Goal: Information Seeking & Learning: Learn about a topic

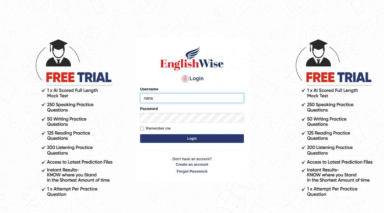
type input "nanayokomatsu"
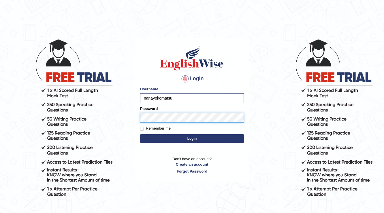
click at [140, 134] on button "Login" at bounding box center [192, 138] width 104 height 9
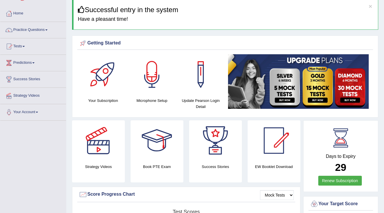
scroll to position [23, 0]
click at [45, 22] on link "Practice Questions" at bounding box center [33, 29] width 66 height 14
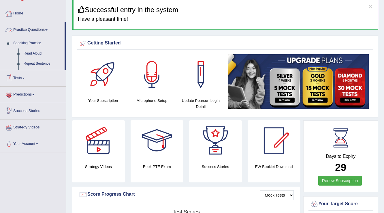
click at [44, 25] on link "Practice Questions" at bounding box center [32, 29] width 64 height 14
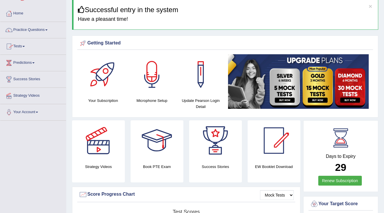
click at [44, 25] on link "Practice Questions" at bounding box center [33, 29] width 66 height 14
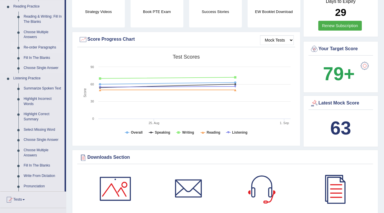
scroll to position [185, 0]
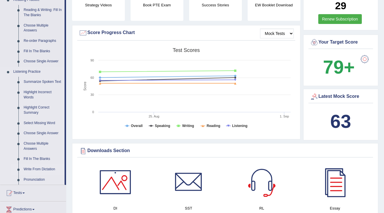
click at [35, 168] on link "Write From Dictation" at bounding box center [43, 169] width 44 height 10
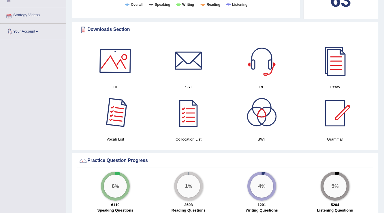
scroll to position [339, 0]
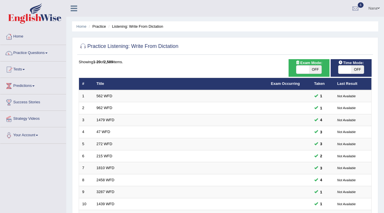
click at [297, 66] on span at bounding box center [303, 69] width 13 height 8
checkbox input "true"
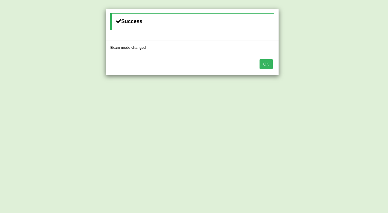
drag, startPoint x: 267, startPoint y: 66, endPoint x: 271, endPoint y: 63, distance: 5.6
click at [267, 66] on button "OK" at bounding box center [265, 64] width 13 height 10
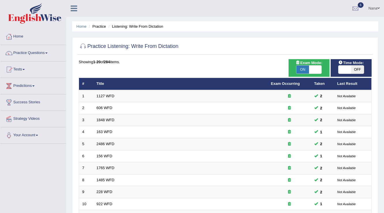
click at [356, 71] on span "OFF" at bounding box center [357, 69] width 13 height 8
checkbox input "true"
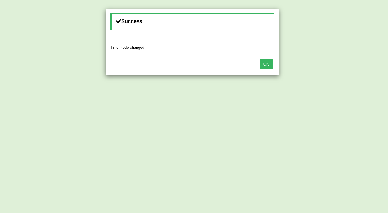
click at [265, 63] on button "OK" at bounding box center [265, 64] width 13 height 10
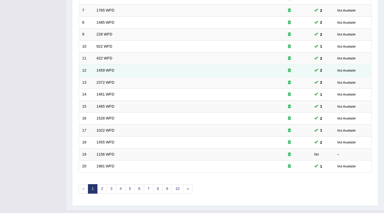
scroll to position [167, 0]
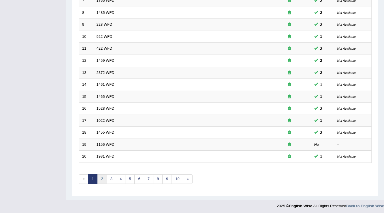
click at [100, 177] on link "2" at bounding box center [102, 179] width 10 height 10
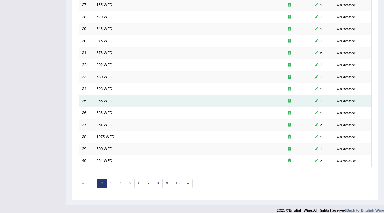
scroll to position [167, 0]
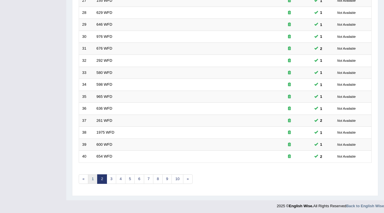
click at [91, 181] on link "1" at bounding box center [93, 179] width 10 height 10
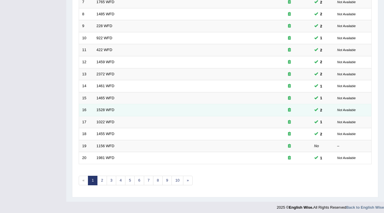
scroll to position [167, 0]
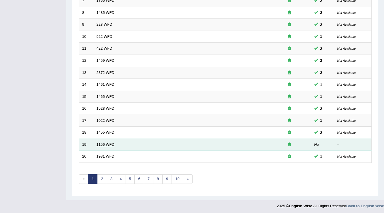
click at [99, 143] on link "1156 WFD" at bounding box center [106, 144] width 18 height 4
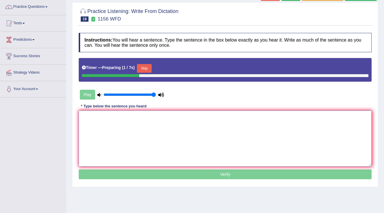
click at [175, 138] on textarea at bounding box center [225, 139] width 293 height 56
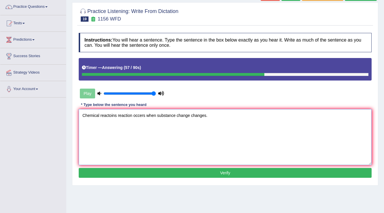
click at [106, 116] on textarea "Chemical reactoins reaction occers when substance change changes." at bounding box center [225, 137] width 293 height 56
click at [141, 114] on textarea "Chemical reactions reaction occers when substance change changes." at bounding box center [225, 137] width 293 height 56
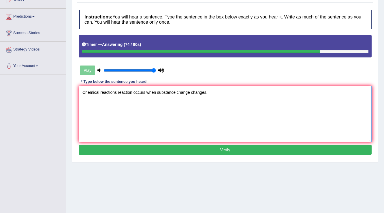
type textarea "Chemical reactions reaction occurs when substance change changes."
click at [155, 147] on button "Verify" at bounding box center [225, 150] width 293 height 10
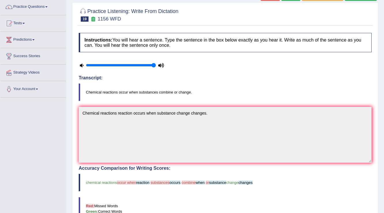
scroll to position [23, 0]
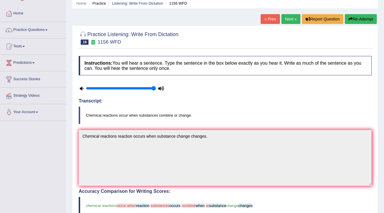
click at [373, 20] on button "Re-Attempt" at bounding box center [361, 19] width 32 height 10
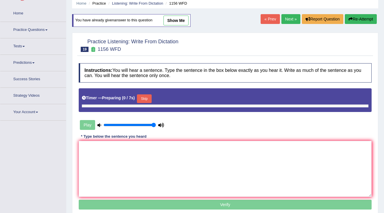
click at [197, 150] on textarea at bounding box center [225, 169] width 293 height 56
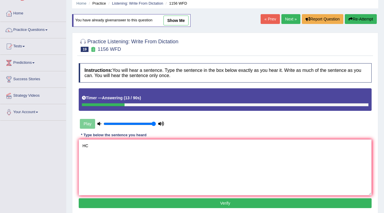
type textarea "H"
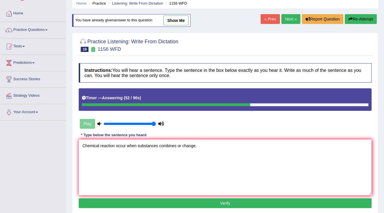
click at [178, 148] on textarea "Chemical reaction occur when substances combines or change." at bounding box center [225, 167] width 293 height 56
type textarea "Chemical reaction occur when substances combines combine or change."
click at [190, 203] on button "Verify" at bounding box center [225, 203] width 293 height 10
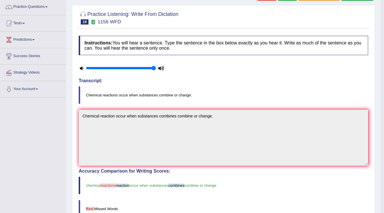
scroll to position [0, 0]
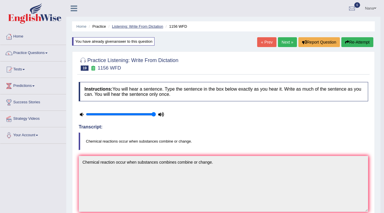
click at [149, 27] on link "Listening: Write From Dictation" at bounding box center [137, 26] width 51 height 4
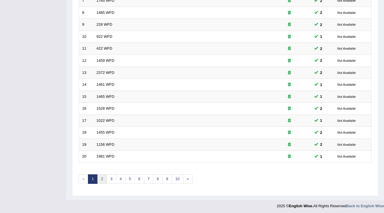
click at [105, 179] on link "2" at bounding box center [102, 179] width 10 height 10
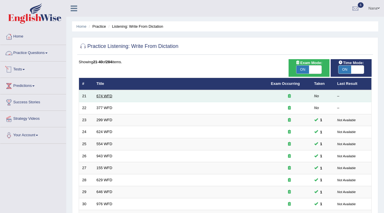
click at [105, 95] on link "674 WFD" at bounding box center [105, 96] width 16 height 4
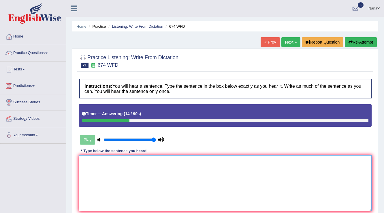
click at [263, 189] on textarea at bounding box center [225, 183] width 293 height 56
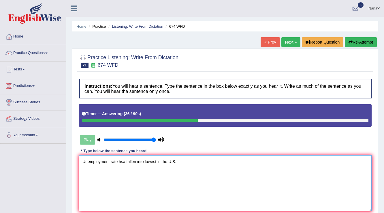
scroll to position [46, 0]
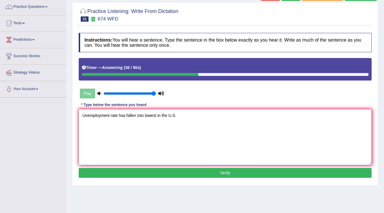
type textarea "Unemployment rate hsa fallen into lowest in the U.S."
click at [186, 174] on button "Verify" at bounding box center [225, 173] width 293 height 10
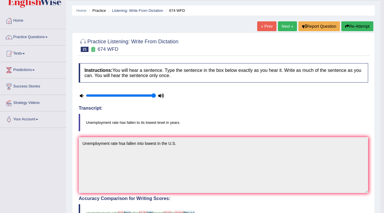
scroll to position [0, 0]
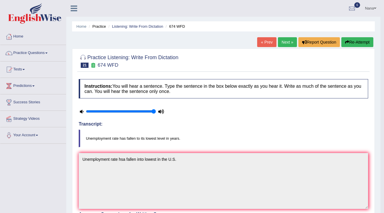
click at [361, 38] on button "Re-Attempt" at bounding box center [358, 42] width 32 height 10
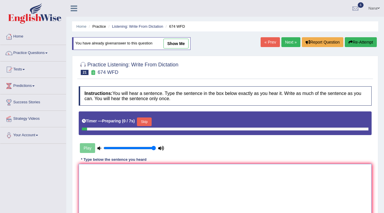
drag, startPoint x: 0, startPoint y: 0, endPoint x: 240, endPoint y: 170, distance: 294.2
click at [238, 188] on textarea at bounding box center [225, 192] width 293 height 56
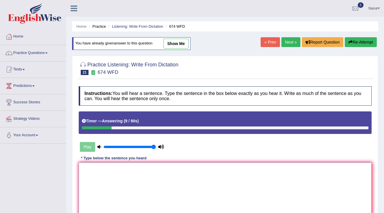
click at [192, 174] on textarea at bounding box center [225, 190] width 293 height 56
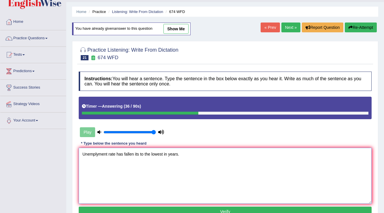
scroll to position [23, 0]
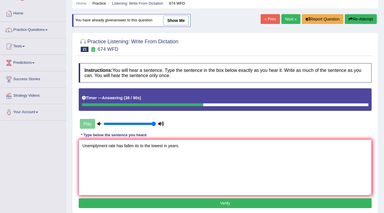
type textarea "Unemplyment rate has fallen its to the lowest in years."
click at [176, 205] on button "Verify" at bounding box center [225, 203] width 293 height 10
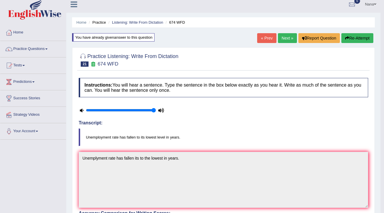
scroll to position [0, 0]
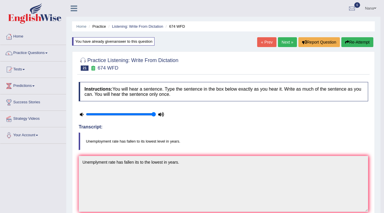
click at [358, 45] on button "Re-Attempt" at bounding box center [358, 42] width 32 height 10
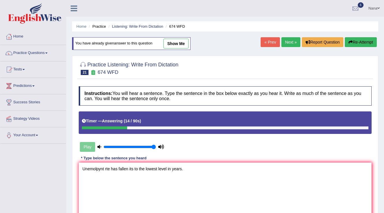
click at [91, 169] on textarea "Unemolpynt rte has fallen its to the lowest level in years." at bounding box center [225, 190] width 293 height 56
click at [114, 168] on textarea "Unemployment rte has fallen its to the lowest level in years." at bounding box center [225, 190] width 293 height 56
click at [150, 187] on textarea "Unemployment rate has fallen its to the lowest level in years." at bounding box center [225, 190] width 293 height 56
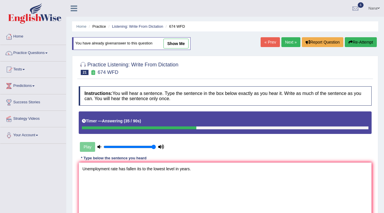
scroll to position [23, 0]
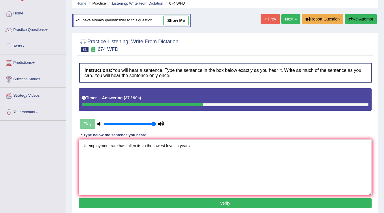
type textarea "Unemployment rate has fallen its to the lowest level in years."
click at [160, 207] on div "Instructions: You will hear a sentence. Type the sentence in the box below exac…" at bounding box center [225, 136] width 296 height 152
click at [162, 203] on button "Verify" at bounding box center [225, 203] width 293 height 10
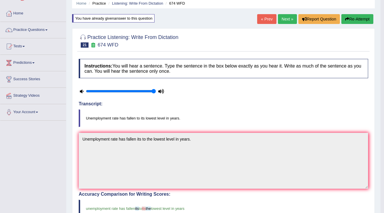
click at [285, 17] on link "Next »" at bounding box center [287, 19] width 19 height 10
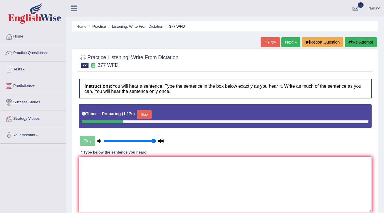
click at [206, 164] on textarea at bounding box center [225, 185] width 293 height 56
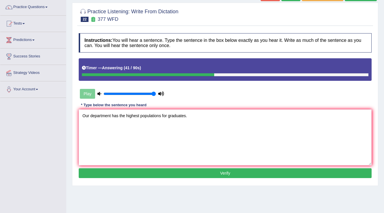
scroll to position [46, 0]
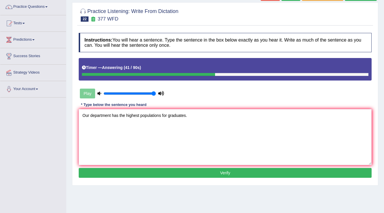
type textarea "Our department has the highest populations for graduates."
click at [263, 173] on button "Verify" at bounding box center [225, 173] width 293 height 10
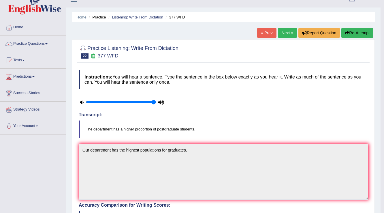
scroll to position [0, 0]
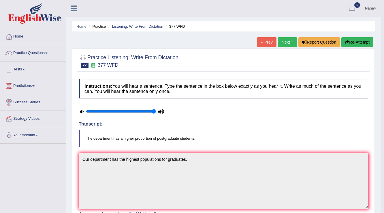
click at [345, 44] on icon "button" at bounding box center [347, 42] width 4 height 4
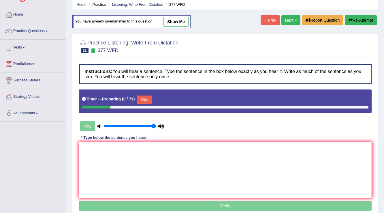
scroll to position [46, 0]
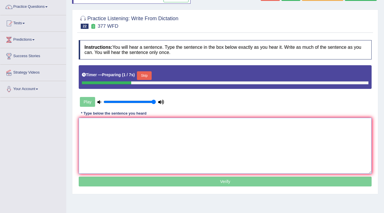
click at [178, 127] on textarea at bounding box center [225, 146] width 293 height 56
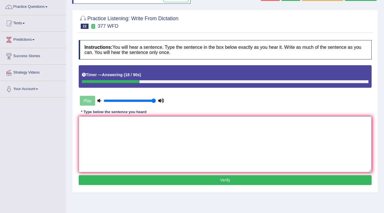
click at [172, 134] on textarea at bounding box center [225, 144] width 293 height 56
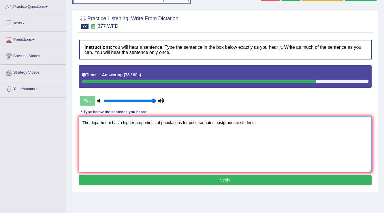
type textarea "The department has a higher proportions of populations for postgraduates postgr…"
click at [130, 181] on button "Verify" at bounding box center [225, 180] width 293 height 10
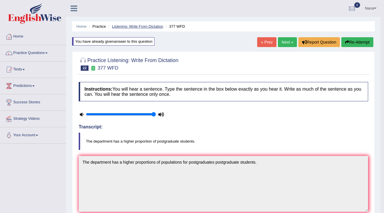
scroll to position [0, 0]
click at [138, 28] on link "Listening: Write From Dictation" at bounding box center [137, 26] width 51 height 4
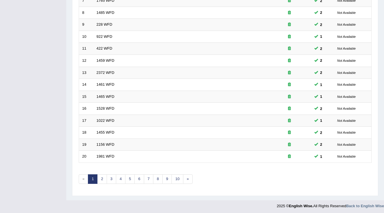
scroll to position [167, 0]
click at [102, 177] on link "2" at bounding box center [102, 179] width 10 height 10
click at [115, 177] on link "3" at bounding box center [112, 179] width 10 height 10
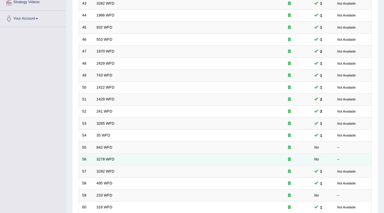
scroll to position [127, 0]
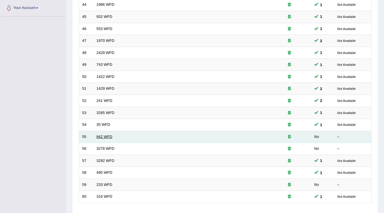
click at [102, 134] on link "842 WFD" at bounding box center [105, 136] width 16 height 4
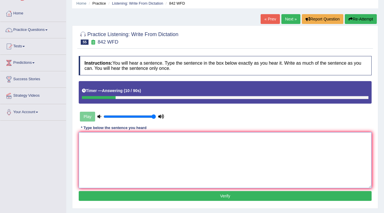
click at [182, 157] on textarea at bounding box center [225, 160] width 293 height 56
type textarea "O"
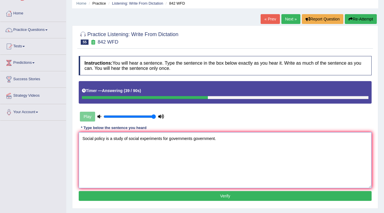
type textarea "Social policy is a study of social experiments for governments government."
click at [212, 198] on button "Verify" at bounding box center [225, 196] width 293 height 10
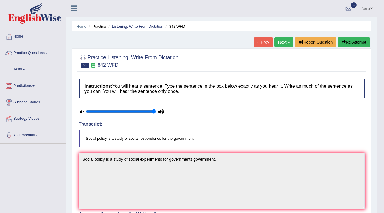
click at [364, 41] on button "Re-Attempt" at bounding box center [354, 42] width 32 height 10
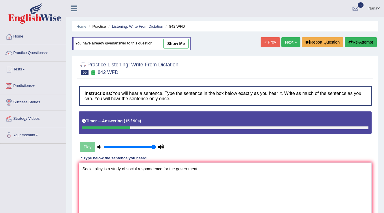
click at [99, 168] on textarea "Social plicy is a study of social respomdence for the government." at bounding box center [225, 190] width 293 height 56
click at [158, 168] on textarea "Social policy is a study of social respomdence for the government." at bounding box center [225, 190] width 293 height 56
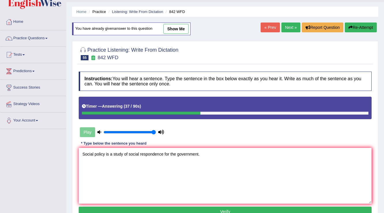
scroll to position [23, 0]
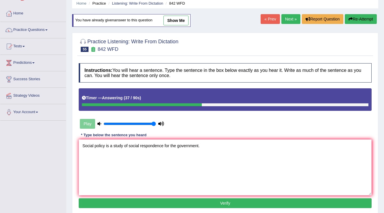
type textarea "Social policy is a study of social respondence for the government."
click at [234, 198] on button "Verify" at bounding box center [225, 203] width 293 height 10
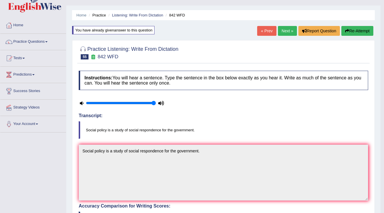
scroll to position [0, 0]
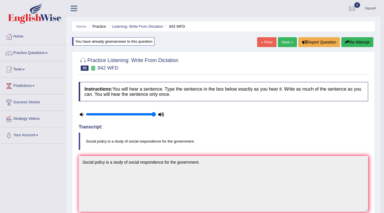
click at [289, 46] on link "Next »" at bounding box center [287, 42] width 19 height 10
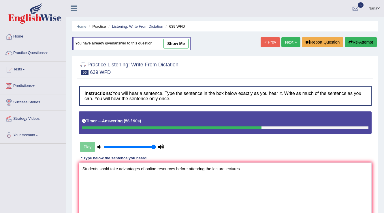
click at [104, 171] on textarea "Students shold take advantages of online resources before attendng the lecture …" at bounding box center [225, 190] width 293 height 56
click at [105, 170] on textarea "Students shold take advantages of online resources before attendng the lecture …" at bounding box center [225, 190] width 293 height 56
click at [179, 168] on textarea "Students should take advantages of online resources before attendng the lecture…" at bounding box center [225, 190] width 293 height 56
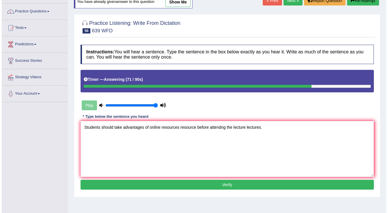
scroll to position [46, 0]
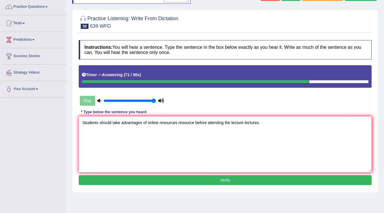
type textarea "Students should take advantages of online resources resource before attendng th…"
click at [200, 181] on button "Verify" at bounding box center [225, 180] width 293 height 10
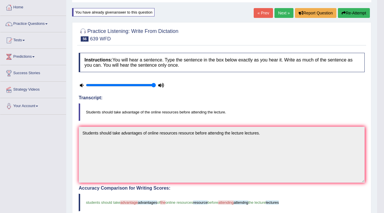
scroll to position [23, 0]
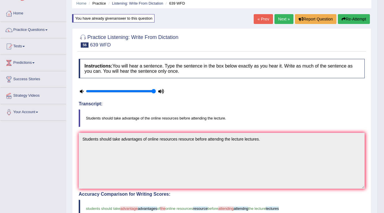
click at [346, 18] on button "Re-Attempt" at bounding box center [354, 19] width 32 height 10
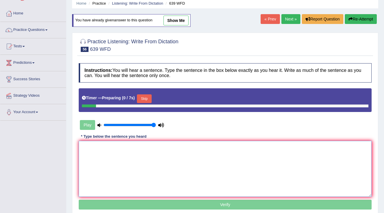
click at [263, 149] on textarea at bounding box center [225, 169] width 293 height 56
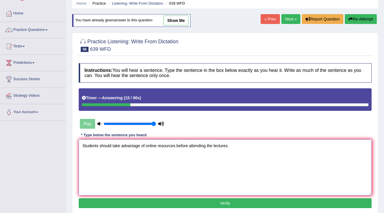
click at [146, 147] on textarea "Students should take advantage of online resources before attending the lecture…" at bounding box center [225, 167] width 293 height 56
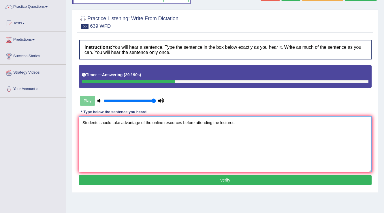
type textarea "Students should take advantage of the online resources before attending the lec…"
click at [147, 180] on button "Verify" at bounding box center [225, 180] width 293 height 10
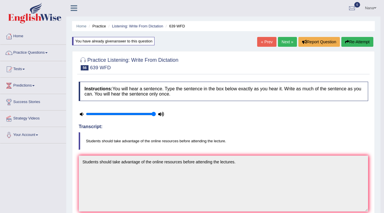
scroll to position [0, 0]
click at [152, 25] on link "Listening: Write From Dictation" at bounding box center [137, 26] width 51 height 4
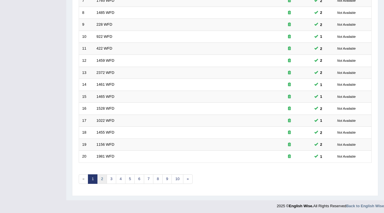
click at [103, 179] on link "2" at bounding box center [102, 179] width 10 height 10
click at [114, 175] on link "3" at bounding box center [112, 179] width 10 height 10
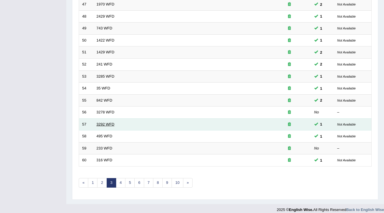
scroll to position [167, 0]
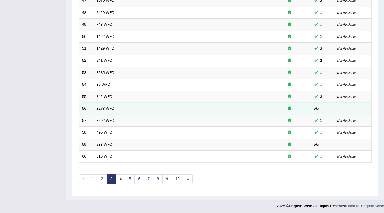
click at [111, 109] on link "3278 WFD" at bounding box center [106, 108] width 18 height 4
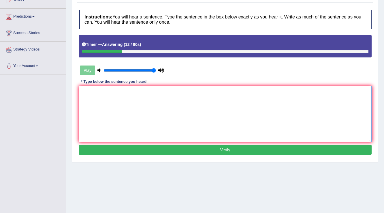
click at [107, 111] on textarea at bounding box center [225, 114] width 293 height 56
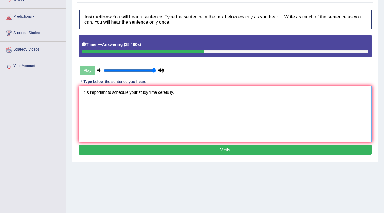
type textarea "It is important to schedule your study time cerefully."
click at [202, 150] on button "Verify" at bounding box center [225, 150] width 293 height 10
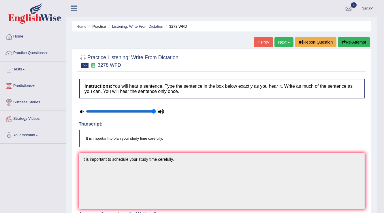
click at [351, 44] on button "Re-Attempt" at bounding box center [354, 42] width 32 height 10
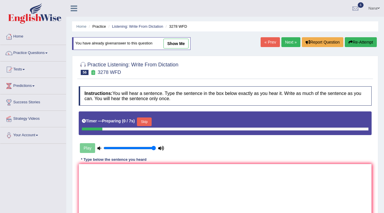
click at [261, 164] on textarea at bounding box center [225, 192] width 293 height 56
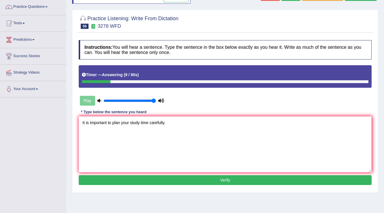
type textarea "It is important to plan your study time carefully."
click at [215, 181] on button "Verify" at bounding box center [225, 180] width 293 height 10
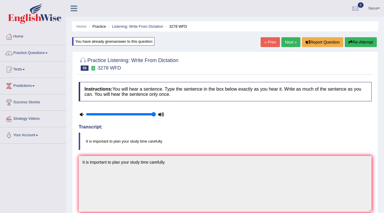
click at [283, 40] on link "Next »" at bounding box center [291, 42] width 19 height 10
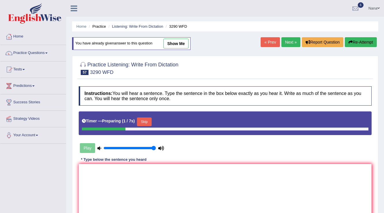
click at [272, 164] on textarea at bounding box center [225, 192] width 293 height 56
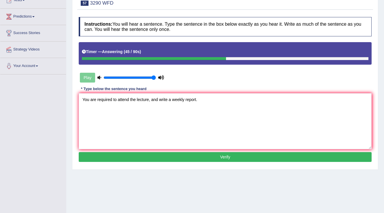
click at [137, 99] on textarea "You are required to attend the lecture, and write a weekly report." at bounding box center [225, 121] width 293 height 56
click at [200, 121] on textarea "You are required to attend the a lecture, and write a weekly report." at bounding box center [225, 121] width 293 height 56
type textarea "You are required to attend the a lecture, and write a weekly report."
click at [229, 160] on button "Verify" at bounding box center [225, 157] width 293 height 10
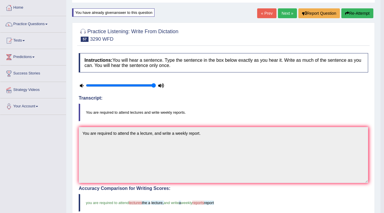
scroll to position [18, 0]
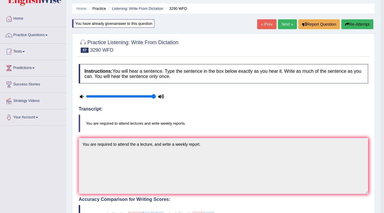
click at [349, 22] on button "Re-Attempt" at bounding box center [358, 24] width 32 height 10
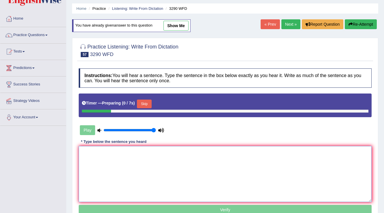
click at [193, 157] on textarea at bounding box center [225, 174] width 293 height 56
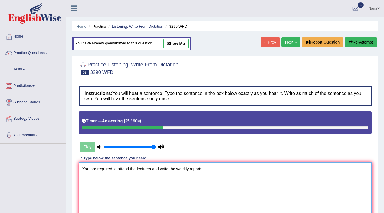
click at [151, 166] on textarea "You are required to attend the lectures and write the weekly reports." at bounding box center [225, 190] width 293 height 56
click at [155, 177] on textarea "You are required to attend the lectures, and write the weekly reports." at bounding box center [225, 190] width 293 height 56
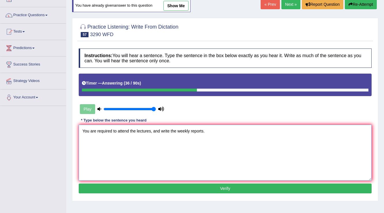
scroll to position [46, 0]
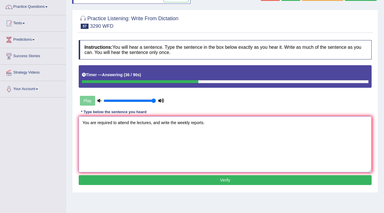
type textarea "You are required to attend the lectures, and write the weekly reports."
click at [144, 177] on button "Verify" at bounding box center [225, 180] width 293 height 10
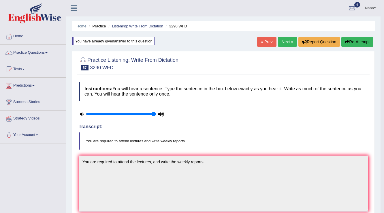
scroll to position [0, 0]
click at [290, 40] on link "Next »" at bounding box center [287, 42] width 19 height 10
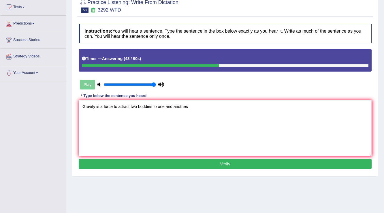
scroll to position [69, 0]
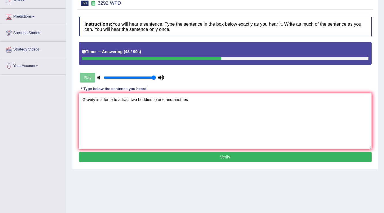
type textarea "Gravity is a force to attract two boddies to one and another/"
click at [220, 159] on button "Verify" at bounding box center [225, 157] width 293 height 10
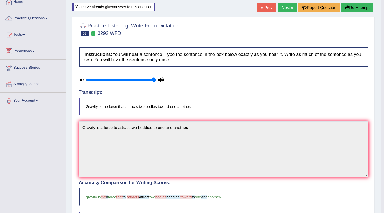
scroll to position [23, 0]
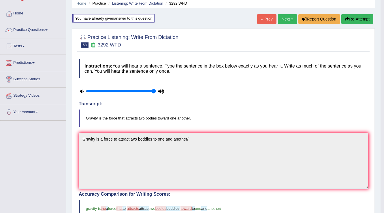
click at [358, 21] on button "Re-Attempt" at bounding box center [358, 19] width 32 height 10
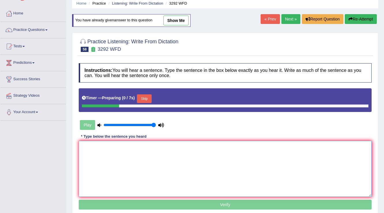
click at [225, 156] on textarea at bounding box center [225, 169] width 293 height 56
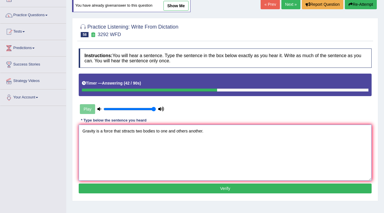
scroll to position [46, 0]
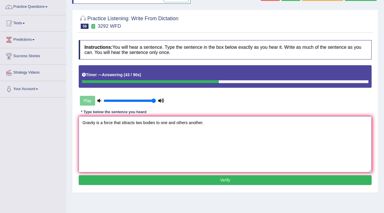
type textarea "Gravity is a force that sttracts two bodies to one and others another."
click at [220, 182] on button "Verify" at bounding box center [225, 180] width 293 height 10
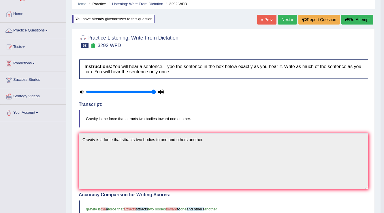
scroll to position [0, 0]
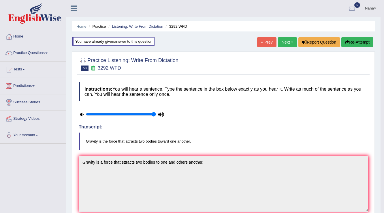
click at [291, 43] on link "Next »" at bounding box center [287, 42] width 19 height 10
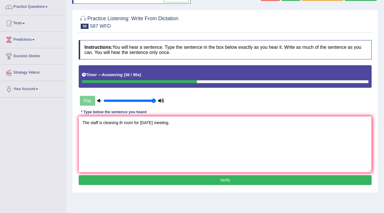
click at [121, 124] on textarea "The staff is cleaning th room for [DATE] meeting." at bounding box center [225, 144] width 293 height 56
type textarea "The staff is cleaning the room for tomorrow's meeting."
click at [268, 181] on button "Verify" at bounding box center [225, 180] width 293 height 10
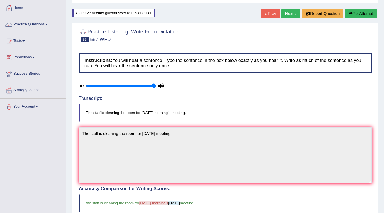
scroll to position [18, 0]
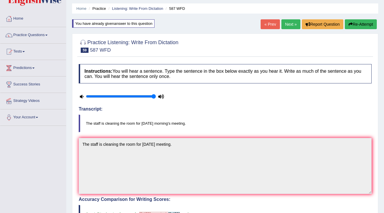
click at [346, 25] on button "Re-Attempt" at bounding box center [361, 24] width 32 height 10
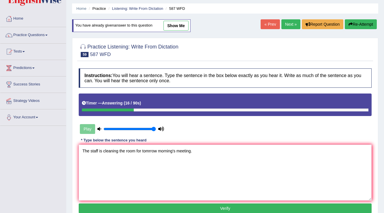
scroll to position [41, 0]
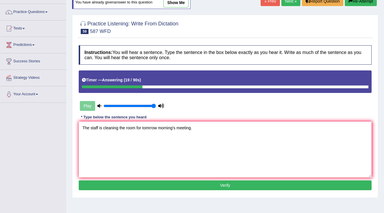
click at [149, 126] on textarea "The staff is cleaning the room for tomrrow morning's meeting." at bounding box center [225, 149] width 293 height 56
click at [238, 138] on textarea "The staff is cleaning the room for tomorrow morning's meeting." at bounding box center [225, 149] width 293 height 56
type textarea "The staff is cleaning the room for tomorrow morning's meeting."
click at [256, 185] on button "Verify" at bounding box center [225, 185] width 293 height 10
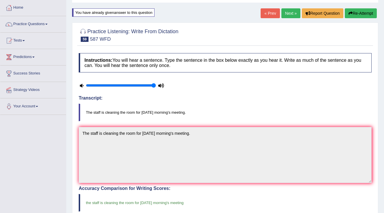
scroll to position [18, 0]
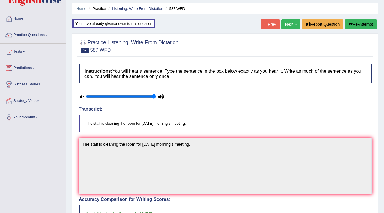
click at [289, 27] on link "Next »" at bounding box center [291, 24] width 19 height 10
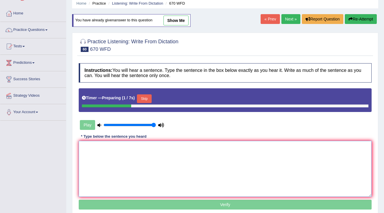
click at [121, 173] on textarea at bounding box center [225, 169] width 293 height 56
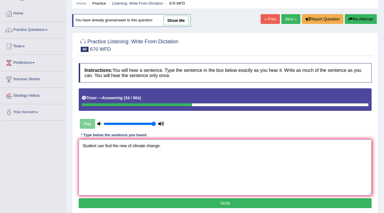
click at [87, 145] on textarea "Student can find the new of climate change." at bounding box center [225, 167] width 293 height 56
click at [128, 143] on textarea "Students can find the new of climate change." at bounding box center [225, 167] width 293 height 56
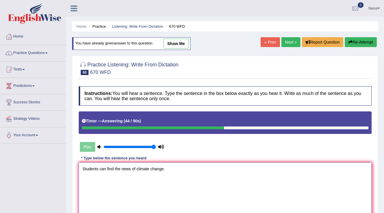
click at [157, 166] on textarea "Students can find the news of climate change." at bounding box center [225, 190] width 293 height 56
click at [156, 168] on textarea "Students can find the news of climate change." at bounding box center [225, 190] width 293 height 56
click at [155, 168] on textarea "Students can find the news of climate change." at bounding box center [225, 190] width 293 height 56
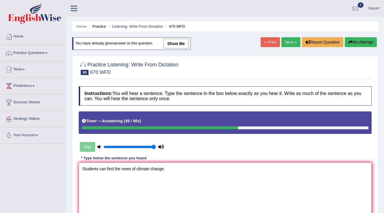
click at [207, 184] on textarea "Students can find the news of climate change." at bounding box center [225, 190] width 293 height 56
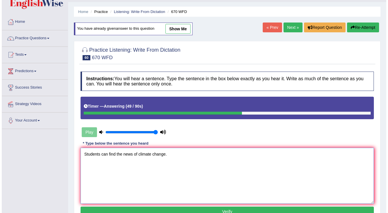
scroll to position [23, 0]
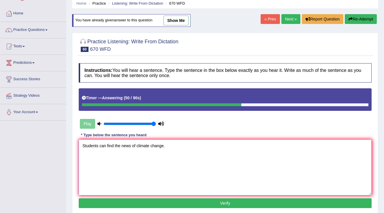
type textarea "Students can find the news of climate change."
click at [217, 204] on button "Verify" at bounding box center [225, 203] width 293 height 10
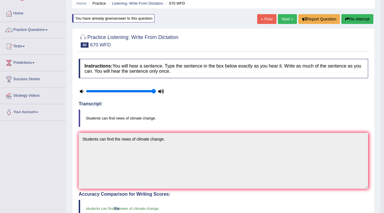
click at [292, 18] on link "Next »" at bounding box center [287, 19] width 19 height 10
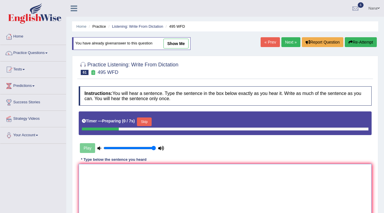
click at [186, 164] on textarea at bounding box center [225, 192] width 293 height 56
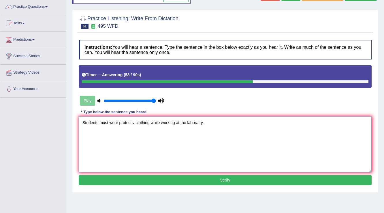
click at [134, 121] on textarea "Students must wear protectiv clothing while working at the laboratry." at bounding box center [225, 144] width 293 height 56
type textarea "Students must wear protective clothing while working at the laboratry."
click at [181, 181] on button "Verify" at bounding box center [225, 180] width 293 height 10
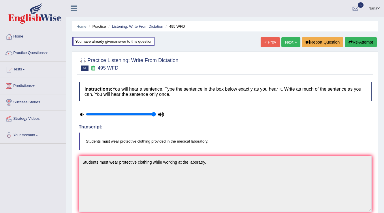
click at [349, 46] on button "Re-Attempt" at bounding box center [361, 42] width 32 height 10
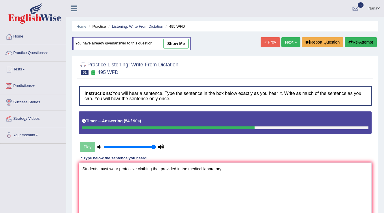
scroll to position [46, 0]
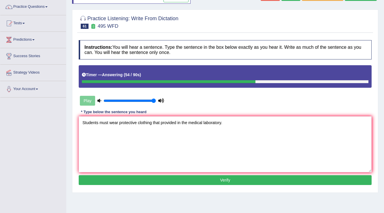
type textarea "Students must wear protective clothing that provided in the medical laboratory."
click at [185, 179] on button "Verify" at bounding box center [225, 180] width 293 height 10
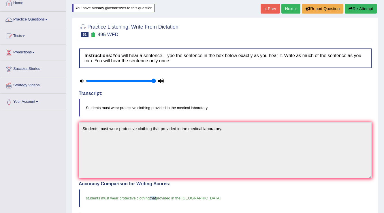
scroll to position [23, 0]
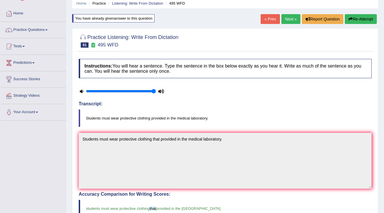
click at [294, 21] on link "Next »" at bounding box center [291, 19] width 19 height 10
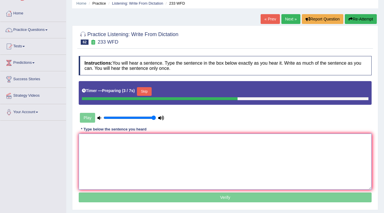
click at [219, 149] on textarea at bounding box center [225, 162] width 293 height 56
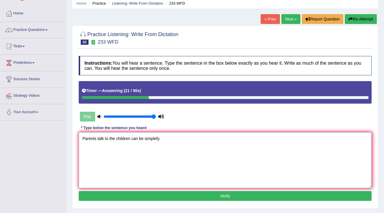
click at [112, 138] on textarea "Parents talk to the children can be simplefy." at bounding box center [225, 160] width 293 height 56
click at [117, 140] on textarea "Parents talk to the children can be simplefy." at bounding box center [225, 160] width 293 height 56
type textarea "Parents talk to the children can be simplefy."
click at [190, 193] on button "Verify" at bounding box center [225, 196] width 293 height 10
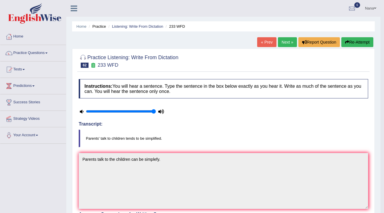
click at [361, 41] on button "Re-Attempt" at bounding box center [358, 42] width 32 height 10
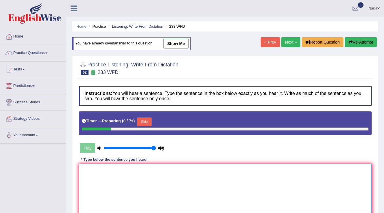
click at [243, 181] on textarea at bounding box center [225, 192] width 293 height 56
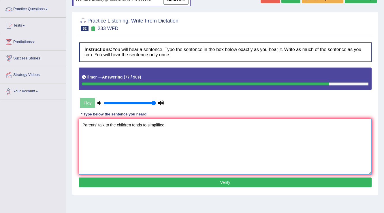
scroll to position [46, 0]
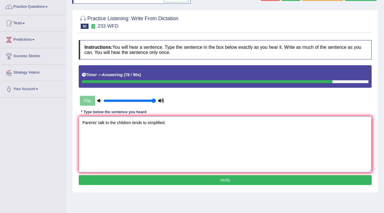
type textarea "Parents' talk to the children tends to simplified."
click at [195, 178] on button "Verify" at bounding box center [225, 180] width 293 height 10
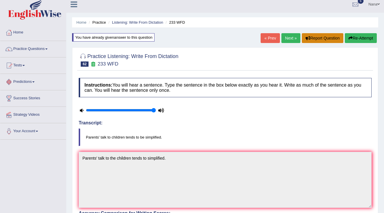
scroll to position [0, 0]
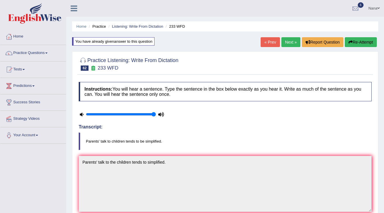
click at [287, 39] on link "Next »" at bounding box center [291, 42] width 19 height 10
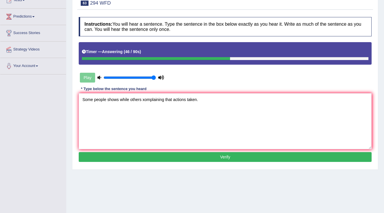
click at [155, 99] on textarea "Some people shows while others xomplaining that actions taken." at bounding box center [225, 121] width 293 height 56
type textarea "Some people shows while others copleting that actions taken."
click at [141, 155] on button "Verify" at bounding box center [225, 157] width 293 height 10
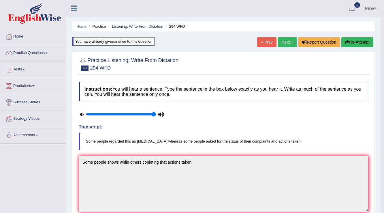
click at [107, 139] on blockquote "Some people regarded this as eyewash whereas some people asked for the status o…" at bounding box center [224, 141] width 290 height 18
drag, startPoint x: 101, startPoint y: 150, endPoint x: 217, endPoint y: 151, distance: 116.3
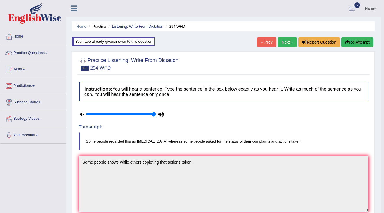
click at [358, 43] on button "Re-Attempt" at bounding box center [358, 42] width 32 height 10
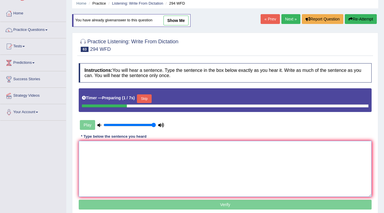
drag, startPoint x: 132, startPoint y: 166, endPoint x: 103, endPoint y: 172, distance: 30.3
click at [129, 166] on textarea at bounding box center [225, 169] width 293 height 56
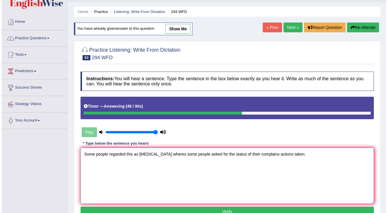
scroll to position [23, 0]
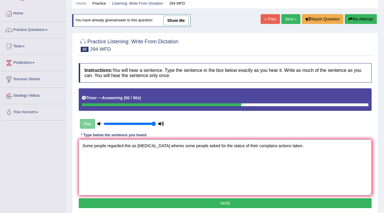
type textarea "Some people regarded this as eyewash wheres some people asked for the status of…"
click at [155, 196] on div "Instructions: You will hear a sentence. Type the sentence in the box below exac…" at bounding box center [225, 136] width 296 height 152
click at [157, 203] on button "Verify" at bounding box center [225, 203] width 293 height 10
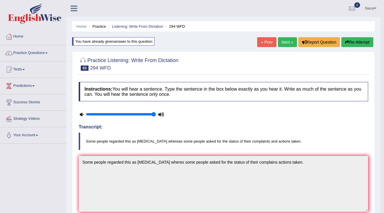
scroll to position [0, 0]
click at [287, 42] on link "Next »" at bounding box center [287, 42] width 19 height 10
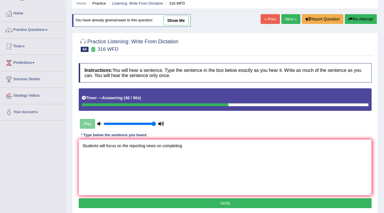
type textarea "Students will focus on the reporting news on completing"
click at [188, 202] on button "Verify" at bounding box center [225, 203] width 293 height 10
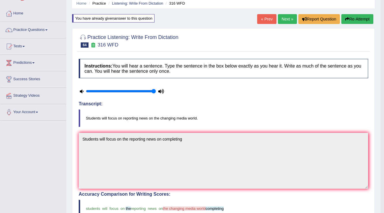
click at [371, 24] on button "Re-Attempt" at bounding box center [358, 19] width 32 height 10
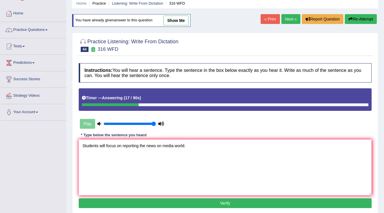
type textarea "Students will focus on reporting the news on media world."
click at [237, 203] on button "Verify" at bounding box center [225, 203] width 293 height 10
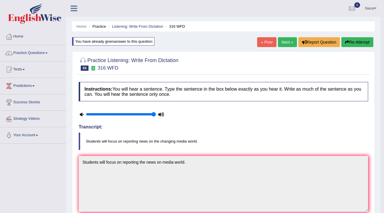
click at [280, 42] on link "Next »" at bounding box center [287, 42] width 19 height 10
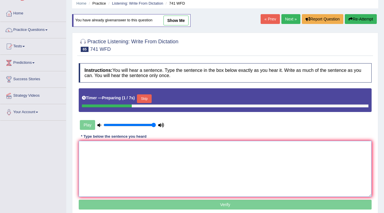
click at [231, 144] on textarea at bounding box center [225, 169] width 293 height 56
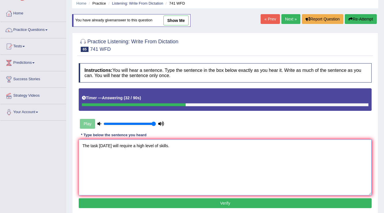
type textarea "The task tomorrow will require a high level of skills."
click at [228, 197] on div "Instructions: You will hear a sentence. Type the sentence in the box below exac…" at bounding box center [225, 136] width 296 height 152
click at [228, 199] on button "Verify" at bounding box center [225, 203] width 293 height 10
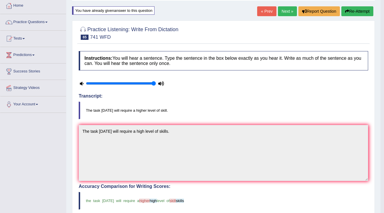
scroll to position [23, 0]
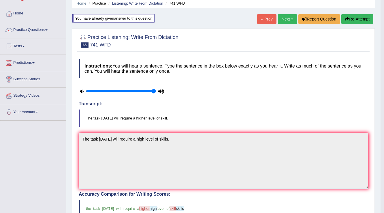
click at [371, 20] on button "Re-Attempt" at bounding box center [358, 19] width 32 height 10
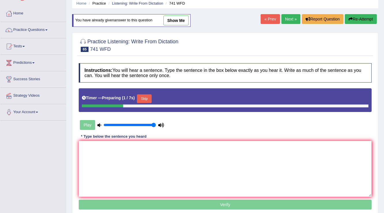
click at [147, 93] on div "Timer — Preparing ( 1 / 7s ) Skip" at bounding box center [225, 99] width 287 height 12
click at [192, 149] on textarea at bounding box center [225, 169] width 293 height 56
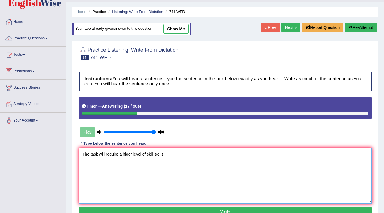
scroll to position [23, 0]
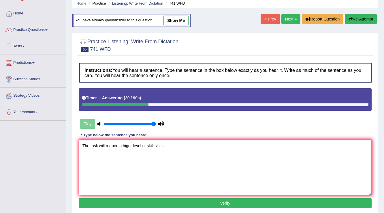
click at [127, 145] on textarea "The task will require a higer level of skill skills." at bounding box center [225, 167] width 293 height 56
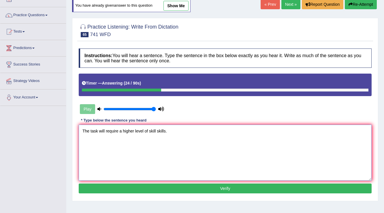
scroll to position [46, 0]
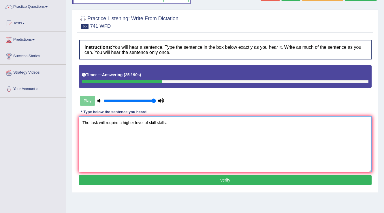
type textarea "The task will require a higher level of skill skills."
click at [166, 176] on button "Verify" at bounding box center [225, 180] width 293 height 10
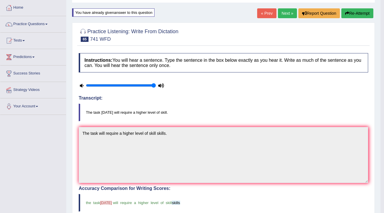
scroll to position [0, 0]
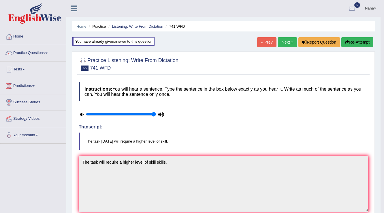
click at [355, 50] on div "Home Practice Listening: Write From Dictation 741 WFD You have already given an…" at bounding box center [223, 189] width 314 height 379
click at [357, 45] on button "Re-Attempt" at bounding box center [358, 42] width 32 height 10
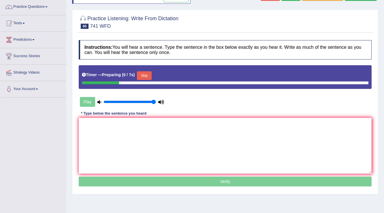
click at [148, 74] on button "Skip" at bounding box center [144, 75] width 14 height 9
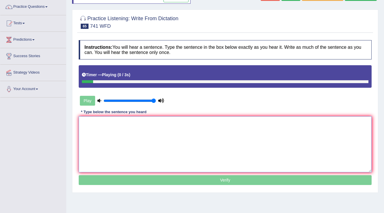
click at [152, 130] on textarea at bounding box center [225, 144] width 293 height 56
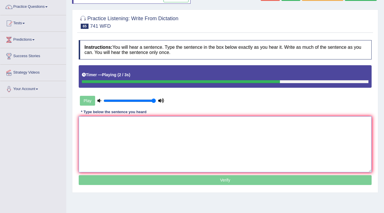
paste textarea "The task will require a higher level of skill skills."
click at [98, 121] on textarea "The task will require a higher level of skill skills." at bounding box center [225, 144] width 293 height 56
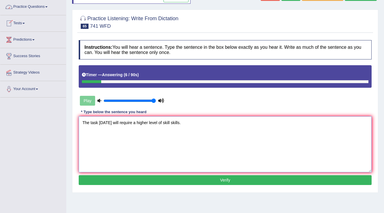
type textarea "The task tomorrow will require a higher level of skill skills."
click at [215, 180] on button "Verify" at bounding box center [225, 180] width 293 height 10
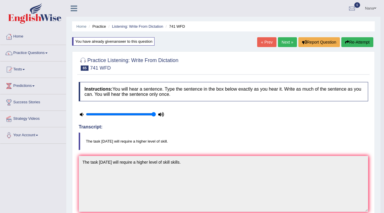
click at [282, 43] on link "Next »" at bounding box center [287, 42] width 19 height 10
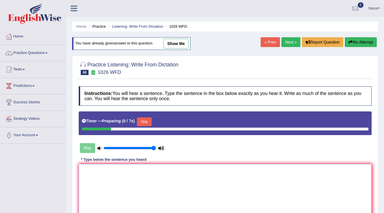
scroll to position [90, 0]
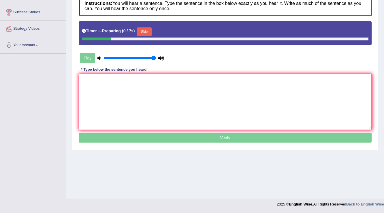
click at [189, 110] on textarea at bounding box center [225, 102] width 293 height 56
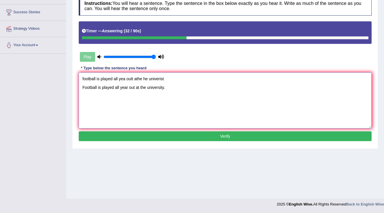
click at [143, 78] on textarea "football is played all yea outt athe he univerist Football is played all year o…" at bounding box center [225, 100] width 293 height 56
type textarea "Football is played all year out at the university."
click at [175, 134] on button "Verify" at bounding box center [225, 136] width 293 height 10
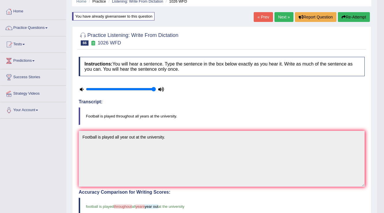
scroll to position [21, 0]
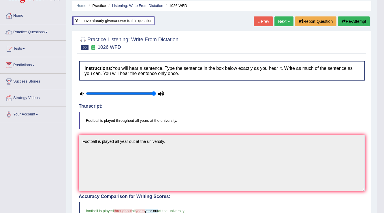
click at [350, 22] on button "Re-Attempt" at bounding box center [354, 21] width 32 height 10
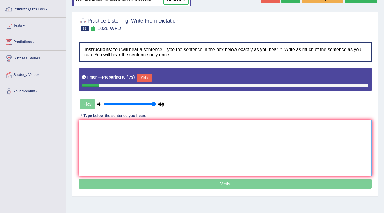
click at [249, 146] on textarea at bounding box center [225, 148] width 293 height 56
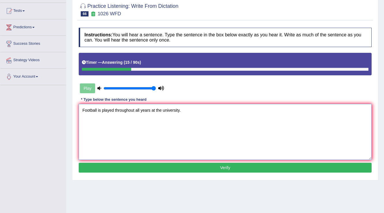
scroll to position [67, 0]
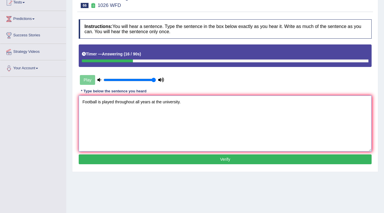
type textarea "Football is played throughout all years at the university."
click at [248, 158] on button "Verify" at bounding box center [225, 159] width 293 height 10
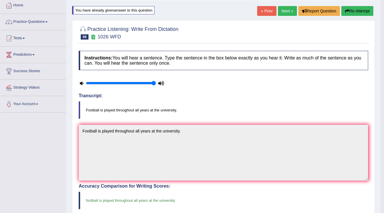
scroll to position [21, 0]
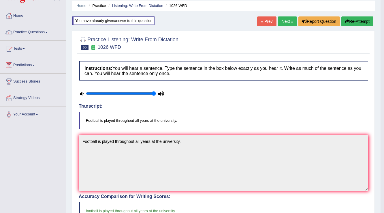
click at [282, 23] on link "Next »" at bounding box center [287, 21] width 19 height 10
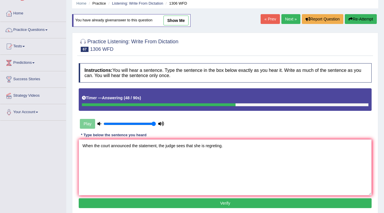
type textarea "When the court announced the statement, the judge sees that she is regreting."
click at [215, 204] on button "Verify" at bounding box center [225, 203] width 293 height 10
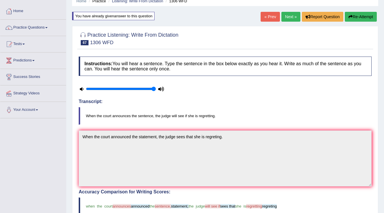
scroll to position [23, 0]
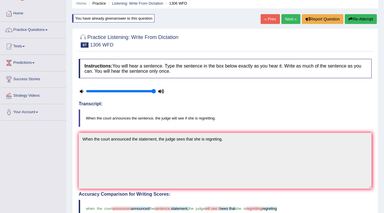
click at [365, 18] on button "Re-Attempt" at bounding box center [361, 19] width 32 height 10
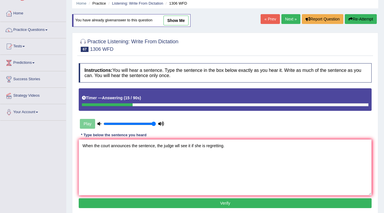
click at [177, 143] on textarea "When the court announces the sentence, the judge wll see it if she is regrettin…" at bounding box center [225, 167] width 293 height 56
type textarea "When the court announces the sentence, the judge will see it if she is regretti…"
click at [260, 204] on button "Verify" at bounding box center [225, 203] width 293 height 10
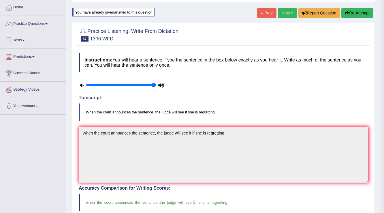
scroll to position [23, 0]
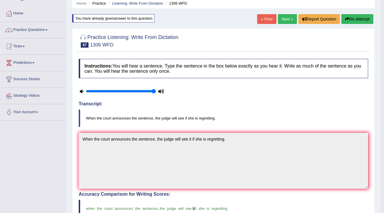
click at [280, 14] on link "Next »" at bounding box center [287, 19] width 19 height 10
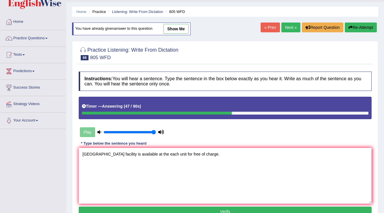
scroll to position [23, 0]
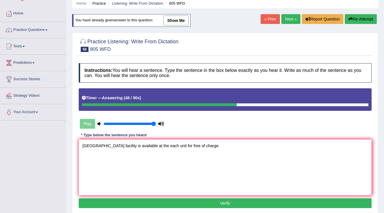
type textarea "[GEOGRAPHIC_DATA] facility is available at the each unit for free of charge."
click at [206, 203] on button "Verify" at bounding box center [225, 203] width 293 height 10
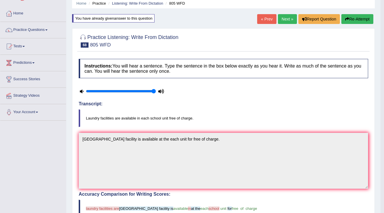
scroll to position [0, 0]
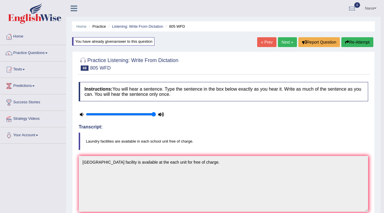
click at [350, 42] on button "Re-Attempt" at bounding box center [358, 42] width 32 height 10
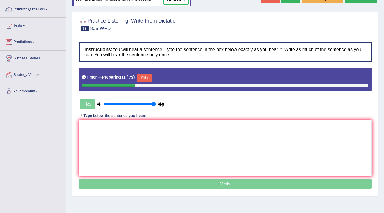
scroll to position [46, 0]
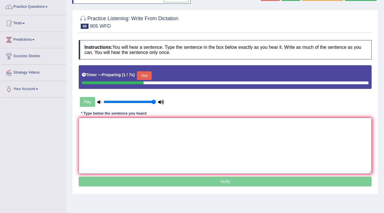
click at [234, 134] on textarea at bounding box center [225, 146] width 293 height 56
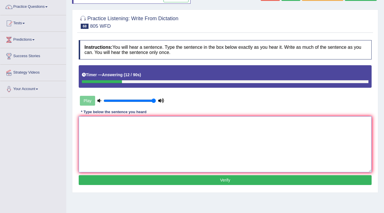
type textarea ":"
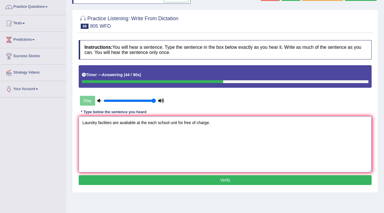
type textarea "Laundry faclities are avaliable at the each school unit for free of charge."
click at [227, 180] on button "Verify" at bounding box center [225, 180] width 293 height 10
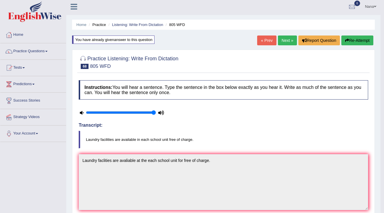
scroll to position [0, 0]
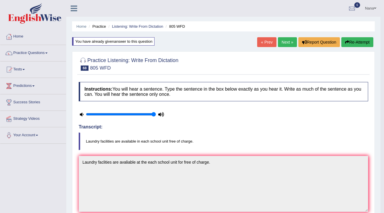
click at [355, 46] on button "Re-Attempt" at bounding box center [358, 42] width 32 height 10
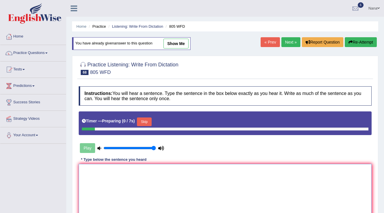
click at [214, 179] on textarea at bounding box center [225, 192] width 293 height 56
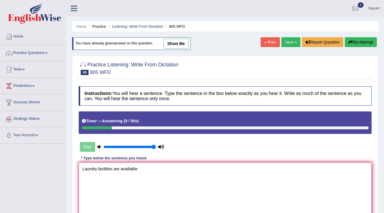
click at [123, 166] on textarea "Laundry facilities are availiable" at bounding box center [225, 190] width 293 height 56
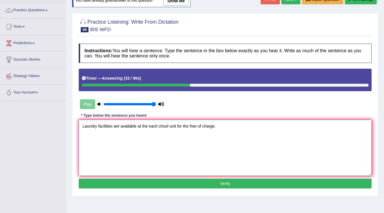
scroll to position [46, 0]
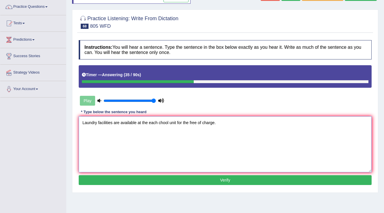
click at [163, 121] on textarea "Laundry facilities are available at the each chool unit for the free of charge." at bounding box center [225, 144] width 293 height 56
click at [162, 121] on textarea "Laundry facilities are available at the each chool unit for the free of charge." at bounding box center [225, 144] width 293 height 56
type textarea "Laundry facilities are available at the each school unit for the free of charge."
click at [176, 186] on div "Instructions: You will hear a sentence. Type the sentence in the box below exac…" at bounding box center [225, 113] width 296 height 152
click at [177, 182] on button "Verify" at bounding box center [225, 180] width 293 height 10
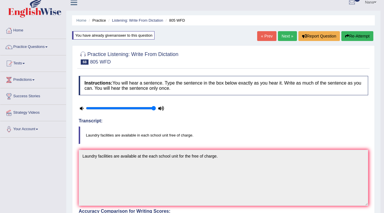
scroll to position [0, 0]
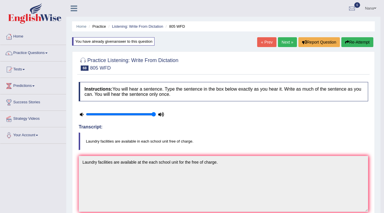
click at [292, 44] on link "Next »" at bounding box center [287, 42] width 19 height 10
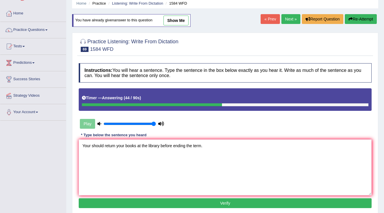
click at [83, 146] on textarea "Your should return your books at the library before ending the term." at bounding box center [225, 167] width 293 height 56
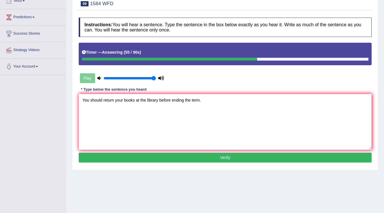
scroll to position [69, 0]
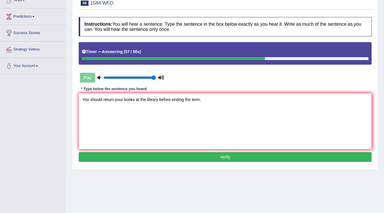
type textarea "You should return your books at the library before ending the term."
click at [162, 156] on button "Verify" at bounding box center [225, 157] width 293 height 10
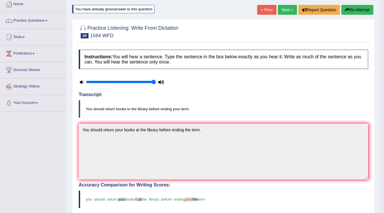
scroll to position [23, 0]
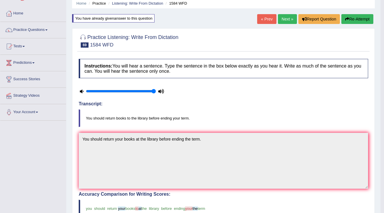
click at [363, 20] on button "Re-Attempt" at bounding box center [358, 19] width 32 height 10
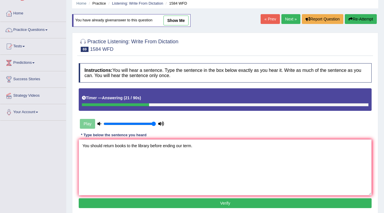
click at [177, 147] on textarea "You should return books to the library before ending our term." at bounding box center [225, 167] width 293 height 56
type textarea "You should return books to the library before ending your term."
click at [195, 201] on button "Verify" at bounding box center [225, 203] width 293 height 10
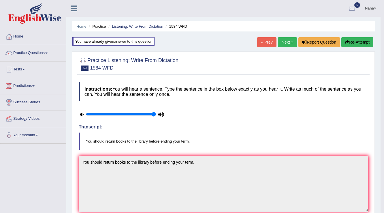
click at [290, 45] on link "Next »" at bounding box center [287, 42] width 19 height 10
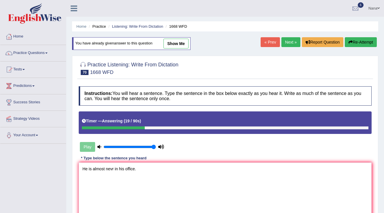
click at [108, 167] on textarea "He is almost nevr in his office." at bounding box center [225, 190] width 293 height 56
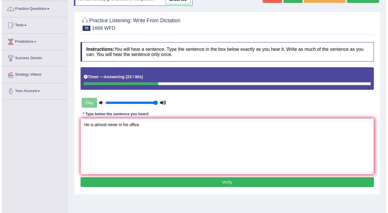
scroll to position [46, 0]
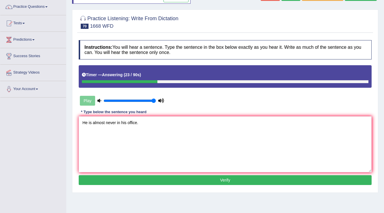
drag, startPoint x: 291, startPoint y: 166, endPoint x: 283, endPoint y: 170, distance: 8.4
click at [290, 166] on textarea "He is almost never in his office." at bounding box center [225, 144] width 293 height 56
type textarea "He is almost never in his office."
click at [282, 176] on button "Verify" at bounding box center [225, 180] width 293 height 10
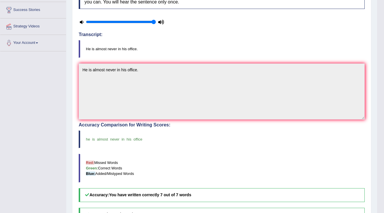
scroll to position [0, 0]
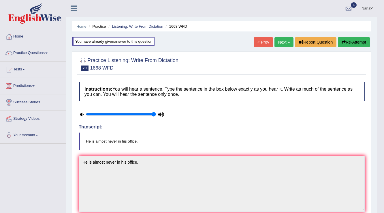
click at [283, 36] on div "Home Practice Listening: Write From Dictation 1668 WFD You have already given a…" at bounding box center [221, 189] width 311 height 379
click at [285, 42] on link "Next »" at bounding box center [284, 42] width 19 height 10
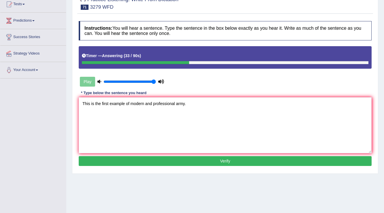
scroll to position [69, 0]
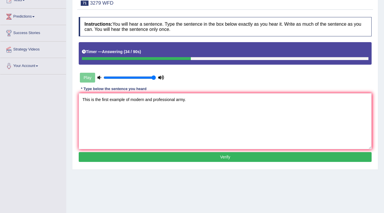
type textarea "This is the first example of modern and professional army."
click at [178, 157] on button "Verify" at bounding box center [225, 157] width 293 height 10
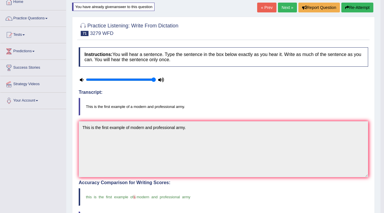
scroll to position [23, 0]
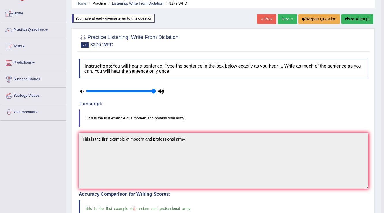
click at [128, 3] on link "Listening: Write From Dictation" at bounding box center [137, 3] width 51 height 4
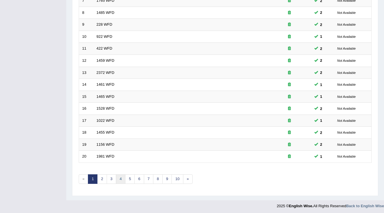
click at [119, 179] on link "4" at bounding box center [121, 179] width 10 height 10
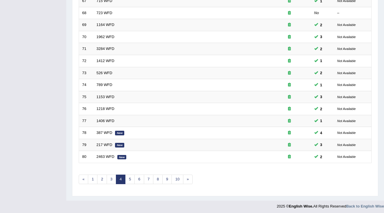
scroll to position [167, 0]
click at [129, 178] on link "5" at bounding box center [130, 179] width 10 height 10
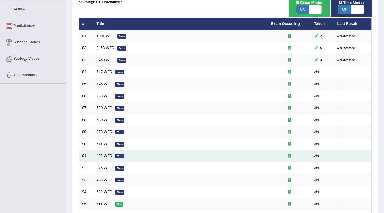
scroll to position [52, 0]
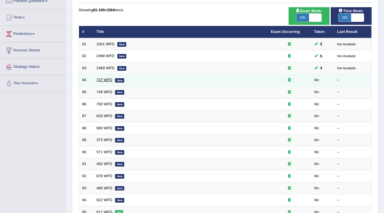
click at [111, 81] on link "747 WFD" at bounding box center [105, 80] width 16 height 4
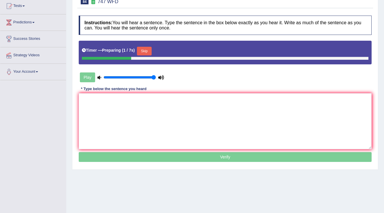
scroll to position [23, 0]
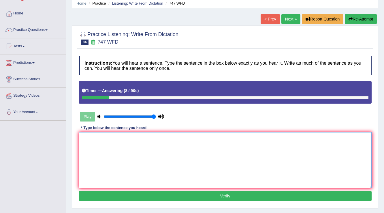
click at [131, 159] on textarea at bounding box center [225, 160] width 293 height 56
click at [117, 137] on textarea "The academic recor of the school shows the excellent excellence." at bounding box center [225, 160] width 293 height 56
click at [111, 137] on textarea "The academic recor of the school shows the excellent excellence." at bounding box center [225, 160] width 293 height 56
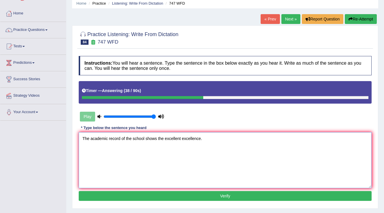
type textarea "The academic record of the school shows the excellent excellence."
click at [181, 193] on button "Verify" at bounding box center [225, 196] width 293 height 10
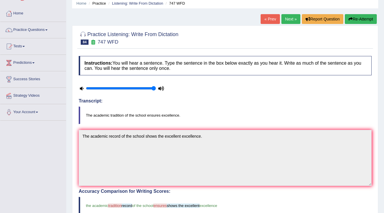
click at [374, 18] on button "Re-Attempt" at bounding box center [361, 19] width 32 height 10
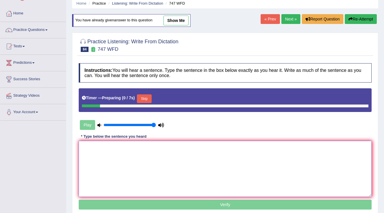
click at [321, 174] on textarea at bounding box center [225, 169] width 293 height 56
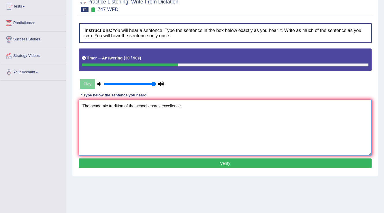
scroll to position [69, 0]
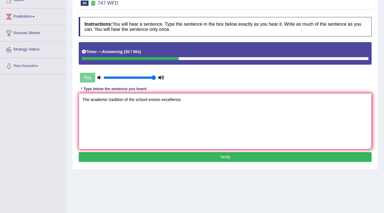
type textarea "The academic tradition of the school ensres excellence."
click at [146, 152] on button "Verify" at bounding box center [225, 157] width 293 height 10
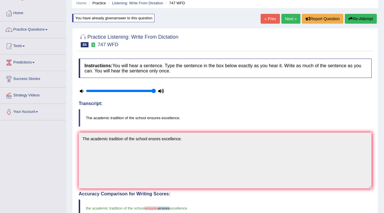
scroll to position [23, 0]
click at [286, 17] on link "Next »" at bounding box center [291, 19] width 19 height 10
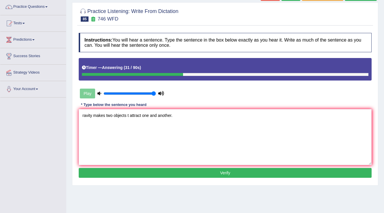
click at [88, 117] on textarea "ravity makes two objects t attract one and another." at bounding box center [225, 137] width 293 height 56
click at [132, 116] on textarea "Gravity makes two objects t attract one and another." at bounding box center [225, 137] width 293 height 56
type textarea "Gravity makes two objects to attract one and another."
click at [132, 168] on button "Verify" at bounding box center [225, 173] width 293 height 10
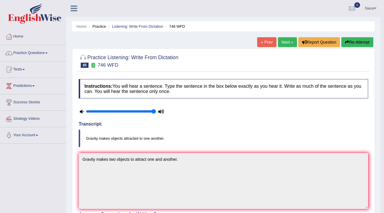
click at [346, 40] on icon "button" at bounding box center [347, 42] width 4 height 4
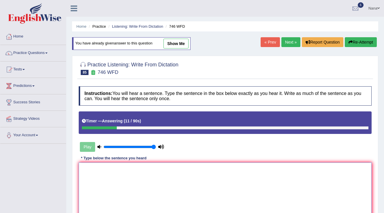
click at [276, 182] on textarea at bounding box center [225, 190] width 293 height 56
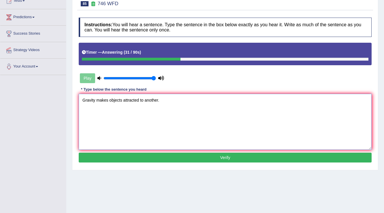
scroll to position [69, 0]
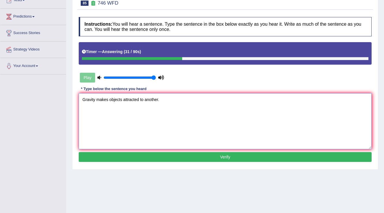
type textarea "Gravity makes objects attracted to another."
click at [265, 157] on button "Verify" at bounding box center [225, 157] width 293 height 10
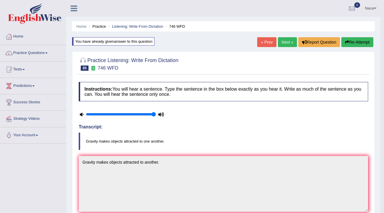
scroll to position [0, 0]
click at [285, 36] on div "Home Practice Listening: Write From Dictation 746 WFD You have already given an…" at bounding box center [223, 189] width 314 height 379
click at [286, 40] on link "Next »" at bounding box center [287, 42] width 19 height 10
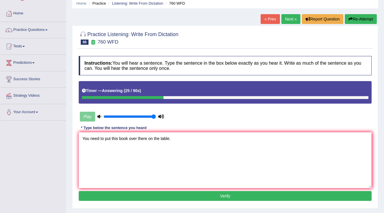
type textarea "You need to put this book over there on the table."
click at [212, 196] on button "Verify" at bounding box center [225, 196] width 293 height 10
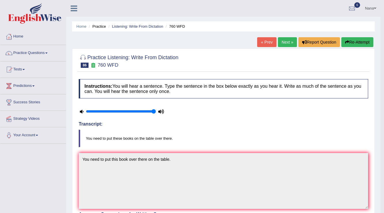
drag, startPoint x: 364, startPoint y: 44, endPoint x: 360, endPoint y: 45, distance: 3.5
click at [364, 44] on button "Re-Attempt" at bounding box center [358, 42] width 32 height 10
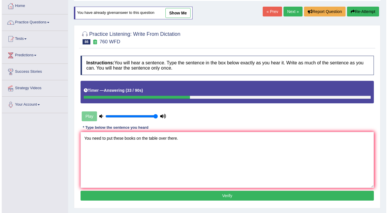
scroll to position [46, 0]
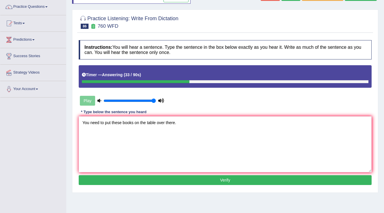
type textarea "You need to put these books on the table over there."
click at [230, 175] on button "Verify" at bounding box center [225, 180] width 293 height 10
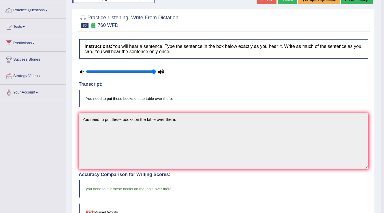
scroll to position [0, 0]
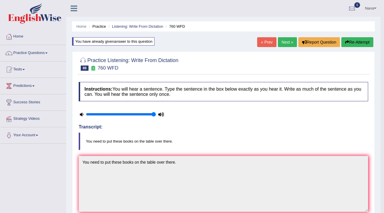
click at [284, 39] on link "Next »" at bounding box center [287, 42] width 19 height 10
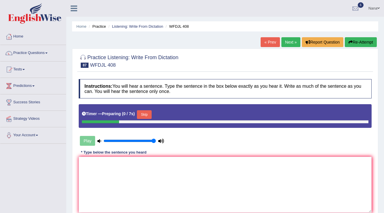
click at [242, 157] on textarea at bounding box center [225, 185] width 293 height 56
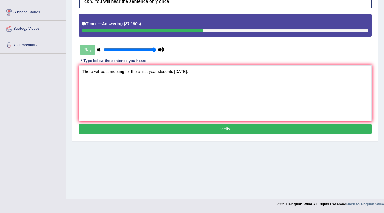
type textarea "There will be a meeting for the a first year students on Friday."
click at [219, 132] on button "Verify" at bounding box center [225, 129] width 293 height 10
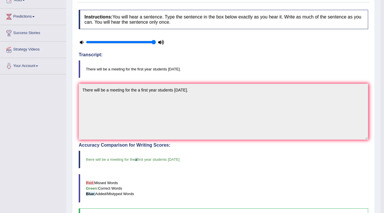
scroll to position [21, 0]
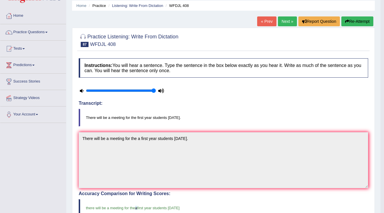
click at [278, 21] on link "Next »" at bounding box center [287, 21] width 19 height 10
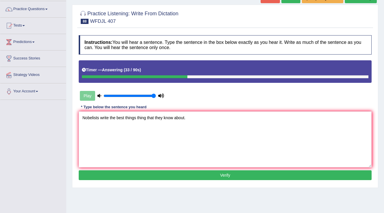
scroll to position [46, 0]
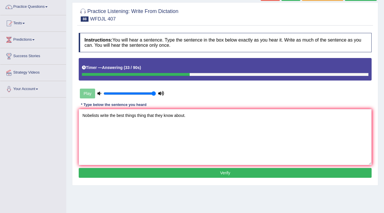
type textarea "Nobelists write the best things thing that they know about."
click at [191, 176] on button "Verify" at bounding box center [225, 173] width 293 height 10
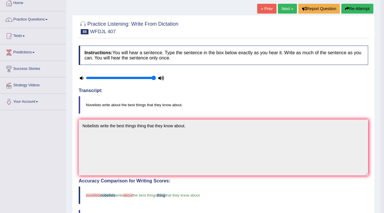
scroll to position [23, 0]
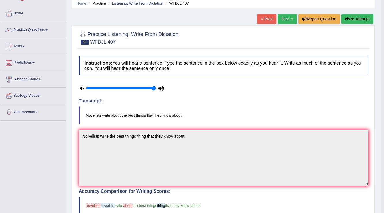
click at [359, 18] on button "Re-Attempt" at bounding box center [358, 19] width 32 height 10
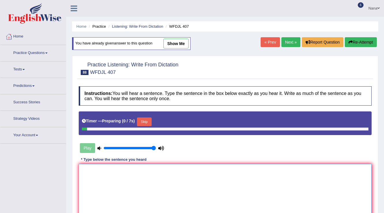
click at [272, 164] on textarea at bounding box center [225, 192] width 293 height 56
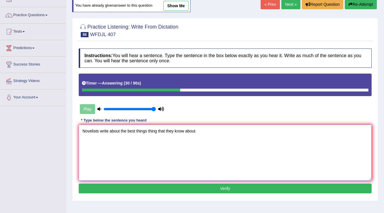
scroll to position [46, 0]
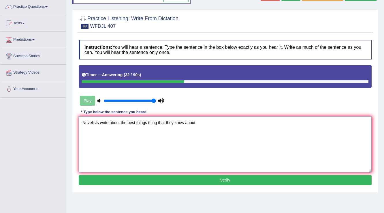
type textarea "Novelists write about the best things thing that they know about."
click at [252, 177] on button "Verify" at bounding box center [225, 180] width 293 height 10
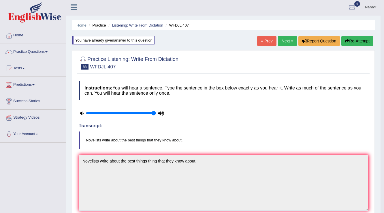
scroll to position [0, 0]
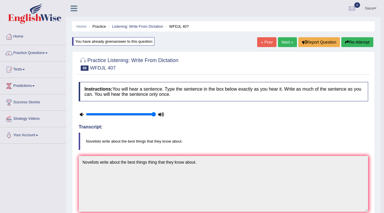
click at [287, 43] on link "Next »" at bounding box center [287, 42] width 19 height 10
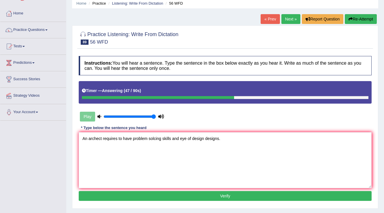
click at [154, 137] on textarea "An archect requires to have problem solcing skills and eye of design designs." at bounding box center [225, 160] width 293 height 56
click at [170, 137] on textarea "An archect requires to have problem solving skills and eye of design designs." at bounding box center [225, 160] width 293 height 56
type textarea "An archect requires to have problem solving skills skill and eye of design desi…"
click at [177, 195] on button "Verify" at bounding box center [225, 196] width 293 height 10
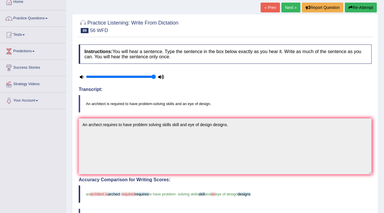
scroll to position [23, 0]
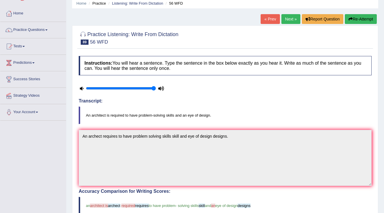
click at [349, 17] on icon "button" at bounding box center [351, 19] width 4 height 4
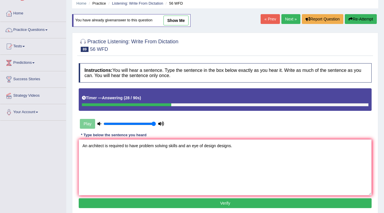
type textarea "An architect is required to have problem solving skills and an eye of design de…"
click at [193, 205] on button "Verify" at bounding box center [225, 203] width 293 height 10
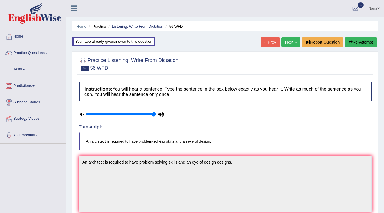
click at [286, 41] on link "Next »" at bounding box center [291, 42] width 19 height 10
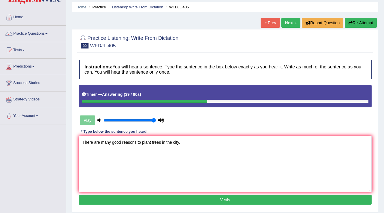
scroll to position [46, 0]
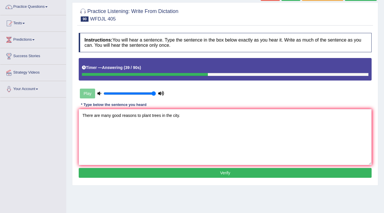
type textarea "There are many good reasons to plant trees in the city."
click at [144, 177] on div "Instructions: You will hear a sentence. Type the sentence in the box below exac…" at bounding box center [225, 106] width 296 height 152
click at [146, 173] on button "Verify" at bounding box center [225, 173] width 293 height 10
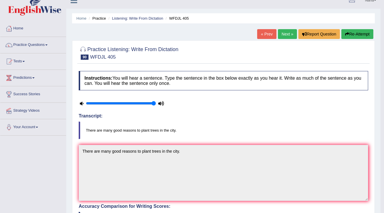
scroll to position [0, 0]
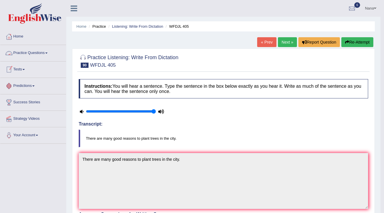
click at [24, 55] on link "Practice Questions" at bounding box center [33, 52] width 66 height 14
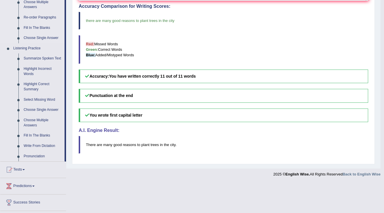
scroll to position [208, 0]
click at [43, 134] on link "Fill In The Blanks" at bounding box center [43, 136] width 44 height 10
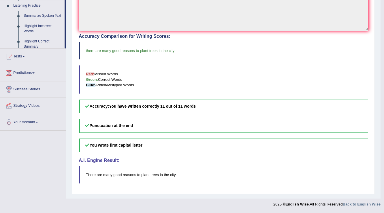
scroll to position [177, 0]
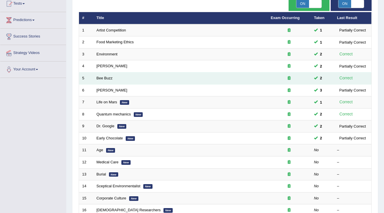
scroll to position [69, 0]
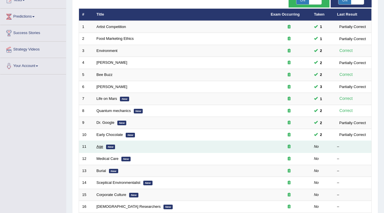
click at [99, 145] on link "Age" at bounding box center [100, 146] width 7 height 4
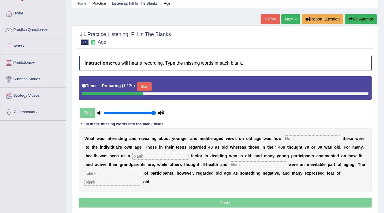
click at [304, 135] on input "text" at bounding box center [312, 138] width 57 height 7
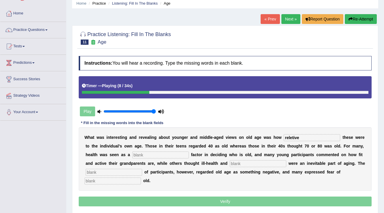
type input "reletive"
type input "determining"
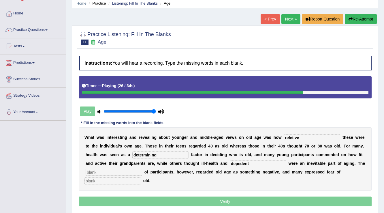
type input "depedent"
type input "majority"
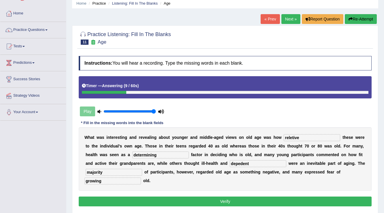
type input "growing"
click at [153, 152] on input "determining" at bounding box center [160, 154] width 57 height 7
type input "t"
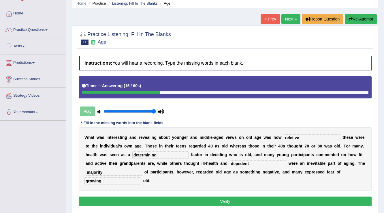
type input "determining"
click at [254, 164] on input "depedent" at bounding box center [258, 163] width 57 height 7
type input "dependent"
click at [254, 204] on button "Verify" at bounding box center [225, 201] width 293 height 10
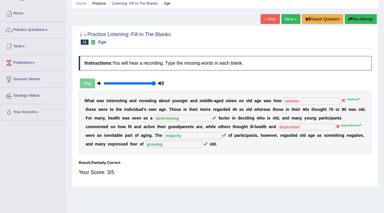
click at [365, 21] on button "Re-Attempt" at bounding box center [361, 19] width 32 height 10
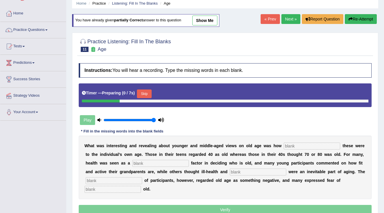
click at [315, 140] on div "W h a t w a s i n t e r e s t i n g a n d r e v e a l i n g a b o u t y o u n g…" at bounding box center [225, 167] width 293 height 63
click at [145, 89] on button "Skip" at bounding box center [144, 93] width 14 height 9
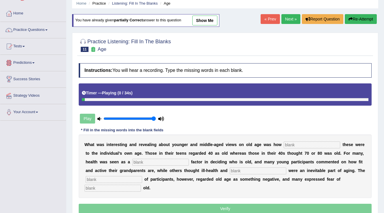
click at [310, 145] on input "text" at bounding box center [312, 144] width 57 height 7
type input "relative"
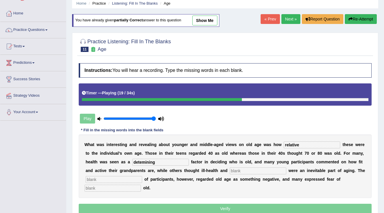
type input "detemining"
type input "dependence"
type input "majority"
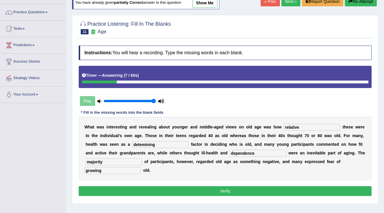
scroll to position [46, 0]
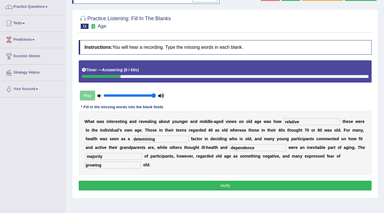
type input "growing"
click at [163, 183] on button "Verify" at bounding box center [225, 186] width 293 height 10
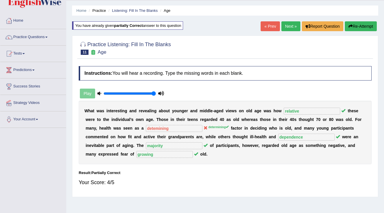
scroll to position [0, 0]
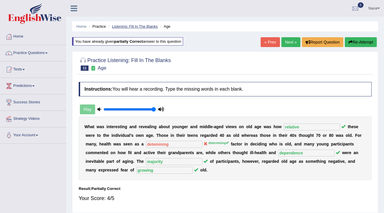
click at [149, 25] on link "Listening: Fill In The Blanks" at bounding box center [135, 26] width 46 height 4
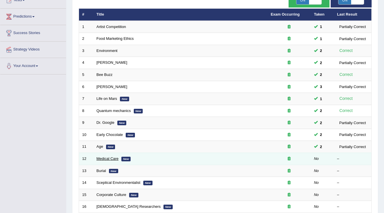
click at [104, 158] on link "Medical Care" at bounding box center [108, 158] width 22 height 4
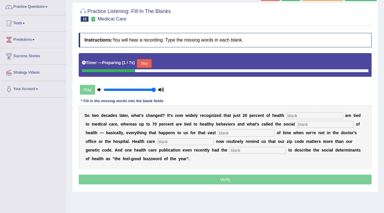
click at [300, 116] on input "text" at bounding box center [315, 115] width 57 height 7
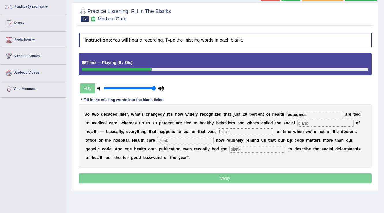
type input "outcomes"
type input "determinace"
type input "majourity"
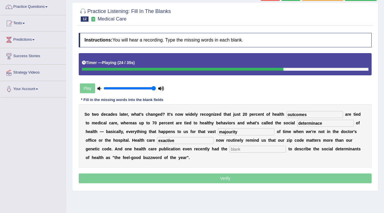
type input "exactive"
type input "o"
click at [322, 124] on input "determinace" at bounding box center [325, 123] width 57 height 7
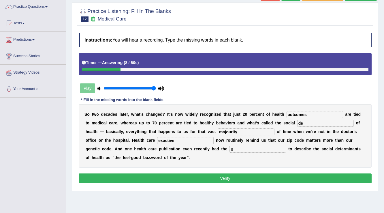
type input "d"
type input "determine"
click at [253, 130] on input "majourity" at bounding box center [246, 131] width 57 height 7
type input "majority"
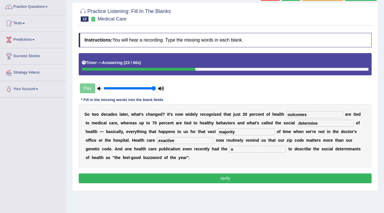
click at [229, 178] on button "Verify" at bounding box center [225, 178] width 293 height 10
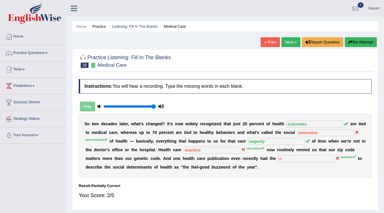
click at [351, 42] on icon "button" at bounding box center [351, 42] width 4 height 4
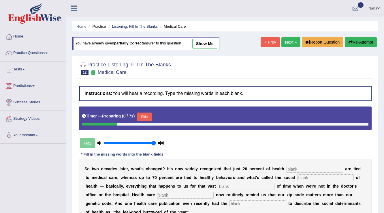
click at [310, 168] on input "text" at bounding box center [315, 169] width 57 height 7
type input "outcomes"
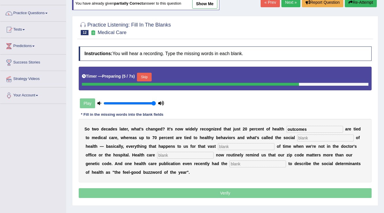
scroll to position [46, 0]
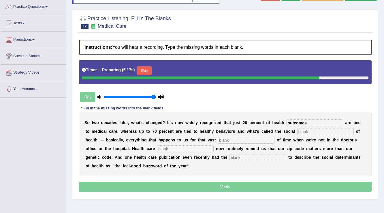
click at [149, 71] on button "Skip" at bounding box center [144, 70] width 14 height 9
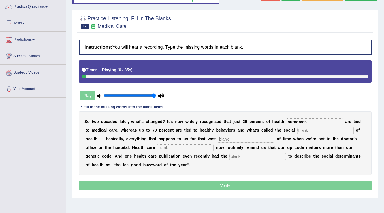
click at [317, 129] on input "text" at bounding box center [325, 130] width 57 height 7
type input "determinaces"
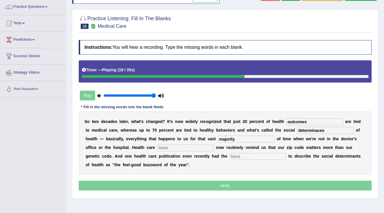
type input "majority"
type input "executives"
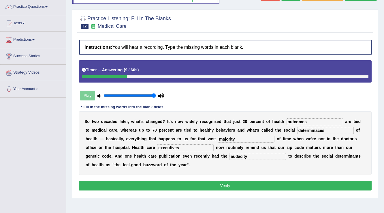
type input "audacity"
click at [328, 128] on input "determinaces" at bounding box center [325, 130] width 57 height 7
type input "determinants"
click at [268, 182] on button "Verify" at bounding box center [225, 186] width 293 height 10
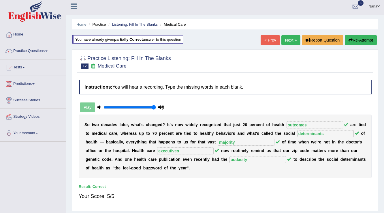
scroll to position [0, 0]
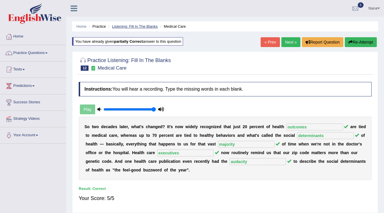
click at [148, 26] on link "Listening: Fill In The Blanks" at bounding box center [135, 26] width 46 height 4
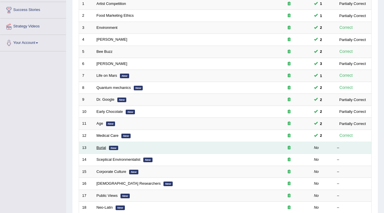
click at [103, 148] on link "Burial" at bounding box center [102, 147] width 10 height 4
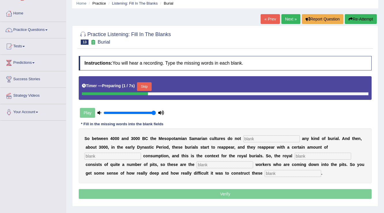
click at [276, 135] on input "text" at bounding box center [272, 138] width 57 height 7
click at [142, 84] on button "Skip" at bounding box center [144, 86] width 14 height 9
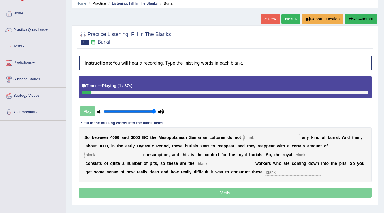
click at [295, 135] on input "text" at bounding box center [272, 137] width 57 height 7
type input "practice"
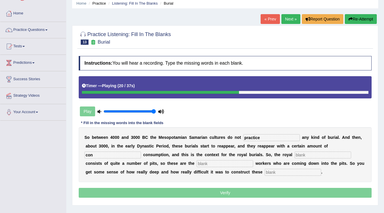
type input "con"
type input "sepitary"
type input "ex"
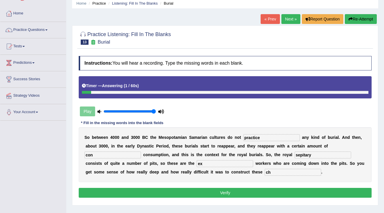
type input "c"
type input "chainver"
click at [271, 189] on button "Verify" at bounding box center [225, 193] width 293 height 10
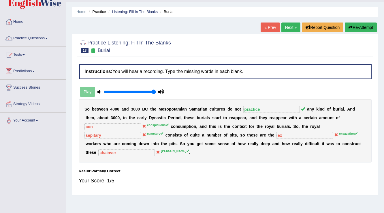
scroll to position [23, 0]
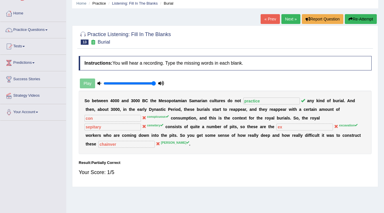
click at [368, 20] on button "Re-Attempt" at bounding box center [361, 19] width 32 height 10
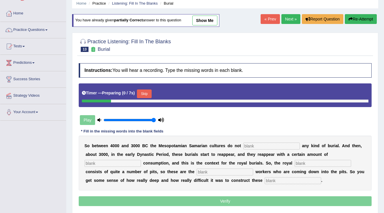
click at [150, 92] on button "Skip" at bounding box center [144, 93] width 14 height 9
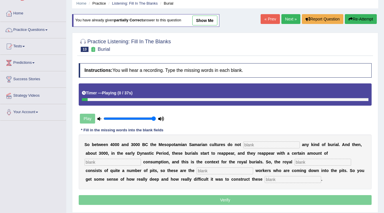
click at [252, 140] on div "S o b e t w e e n 4 0 0 0 a n d 3 0 0 [DATE] t h e M e s o p o t a m i a n S a …" at bounding box center [225, 161] width 293 height 55
click at [252, 149] on div "S o b e t w e e n 4 0 0 0 a n d 3 0 0 0 B C t h e M e s o p o t a m i a n S a m…" at bounding box center [225, 161] width 293 height 55
click at [252, 142] on input "text" at bounding box center [272, 144] width 57 height 7
type input "practice"
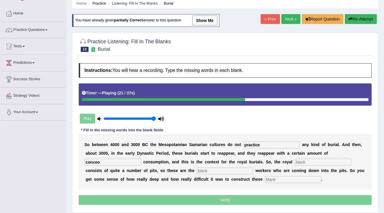
type input "conceo"
type input "cemetery"
type input "excavation"
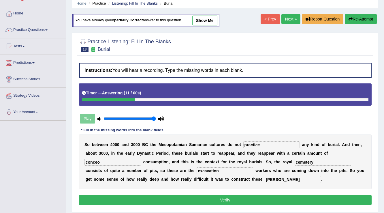
type input "[PERSON_NAME]"
click at [239, 202] on button "Verify" at bounding box center [225, 200] width 293 height 10
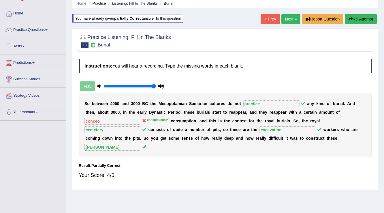
click at [352, 23] on button "Re-Attempt" at bounding box center [361, 19] width 32 height 10
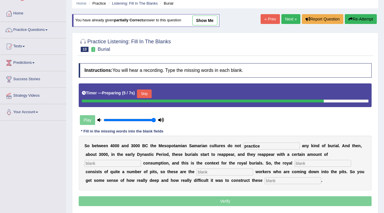
type input "practice"
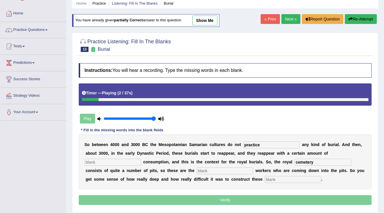
type input "cemetery"
click at [283, 178] on input "text" at bounding box center [293, 179] width 57 height 7
type input "cham"
click at [111, 161] on input "text" at bounding box center [113, 162] width 57 height 7
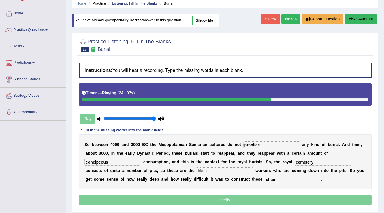
type input "concipcous"
type input "excavation"
click at [131, 159] on input "concipcous" at bounding box center [113, 162] width 57 height 7
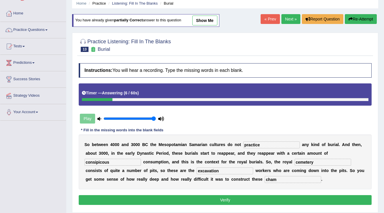
type input "consipicous"
click at [286, 176] on input "cham" at bounding box center [293, 179] width 57 height 7
type input "chambers"
click at [276, 196] on button "Verify" at bounding box center [225, 200] width 293 height 10
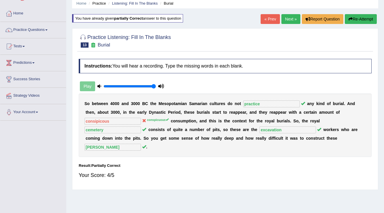
click at [370, 16] on button "Re-Attempt" at bounding box center [361, 19] width 32 height 10
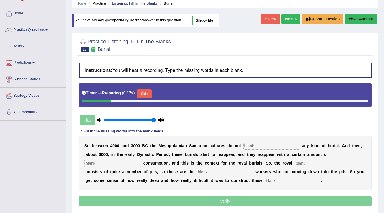
click at [259, 147] on input "text" at bounding box center [272, 146] width 57 height 7
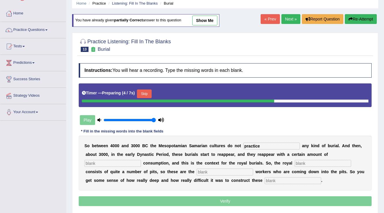
type input "practice"
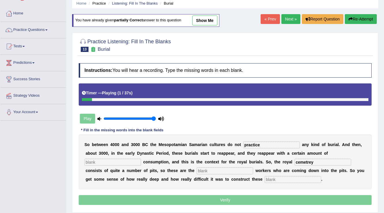
type input "cemetrey"
type input "[PERSON_NAME]"
click at [117, 164] on input "text" at bounding box center [113, 162] width 57 height 7
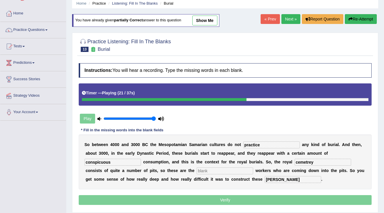
type input "conspicuous"
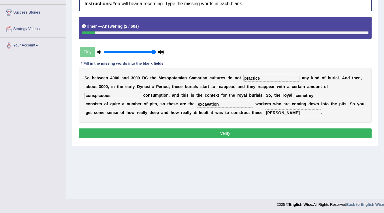
scroll to position [90, 0]
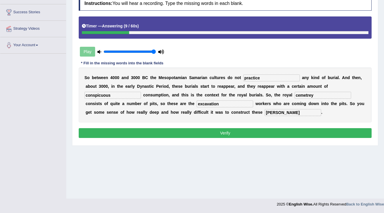
type input "excavation"
click at [160, 132] on button "Verify" at bounding box center [225, 133] width 293 height 10
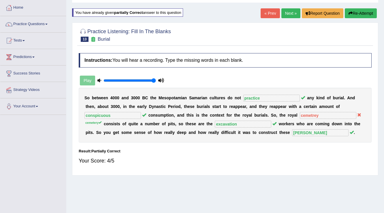
scroll to position [21, 0]
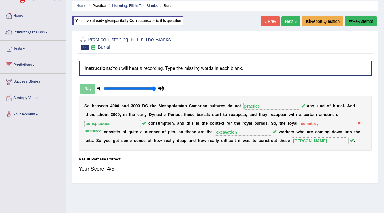
click at [358, 18] on button "Re-Attempt" at bounding box center [361, 21] width 32 height 10
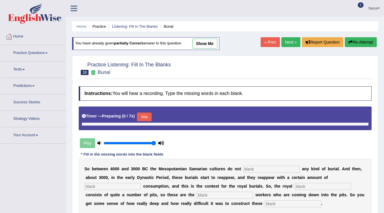
click at [144, 113] on button "Skip" at bounding box center [144, 117] width 14 height 9
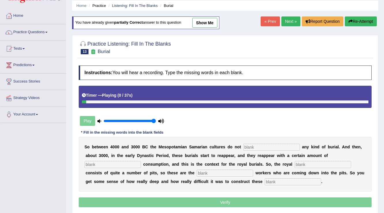
click at [263, 150] on div "S o b e t w e e n 4 0 0 0 a n d 3 0 0 0 B C t h e M e s o p o t a m i a n S a m…" at bounding box center [225, 164] width 293 height 55
click at [264, 144] on input "text" at bounding box center [272, 147] width 57 height 7
type input "practice"
type input "cemetery"
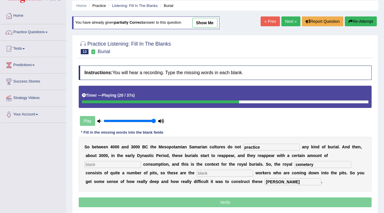
type input "chambers"
click at [115, 166] on input "text" at bounding box center [113, 164] width 57 height 7
type input "conspicuous"
click at [240, 170] on input "text" at bounding box center [225, 173] width 57 height 7
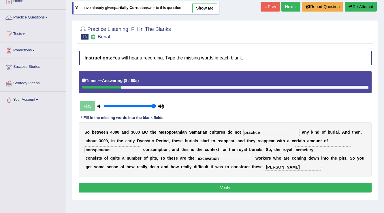
scroll to position [44, 0]
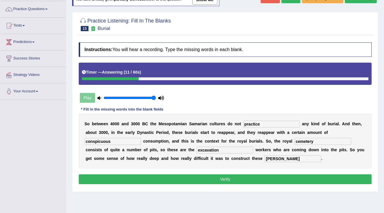
type input "excavation"
click at [253, 179] on button "Verify" at bounding box center [225, 179] width 293 height 10
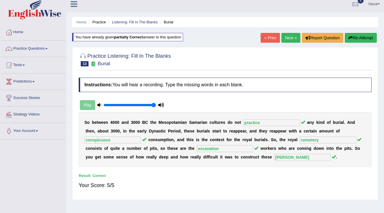
scroll to position [0, 0]
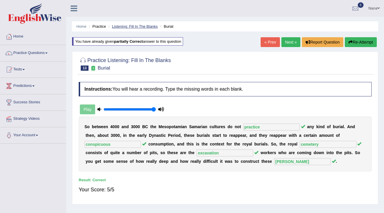
click at [128, 27] on link "Listening: Fill In The Blanks" at bounding box center [135, 26] width 46 height 4
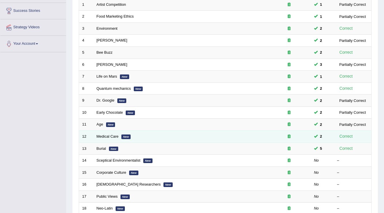
scroll to position [138, 0]
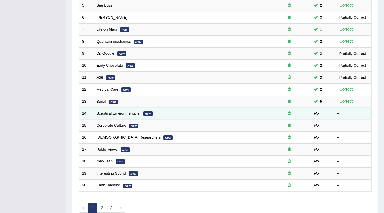
click at [134, 113] on link "Sceptical Environmentalist" at bounding box center [119, 113] width 44 height 4
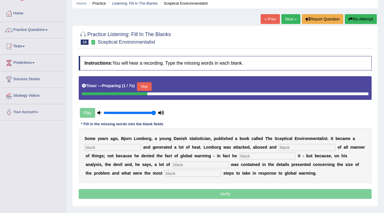
click at [103, 149] on input "text" at bounding box center [113, 147] width 57 height 7
click at [149, 87] on button "Skip" at bounding box center [144, 86] width 14 height 9
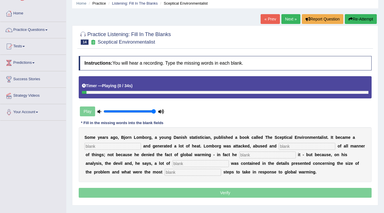
click at [130, 144] on input "text" at bounding box center [113, 146] width 57 height 7
type input "bestsellet"
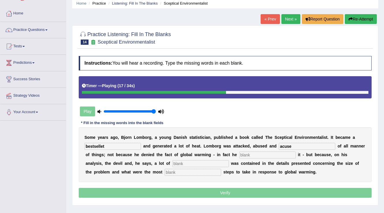
type input "acuse"
type input "formed"
type input "devious"
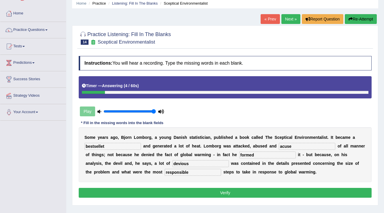
type input "responsible"
click at [126, 145] on input "bestsellet" at bounding box center [113, 146] width 57 height 7
type input "bestseller"
drag, startPoint x: 207, startPoint y: 187, endPoint x: 208, endPoint y: 194, distance: 6.7
click at [207, 189] on button "Verify" at bounding box center [225, 193] width 293 height 10
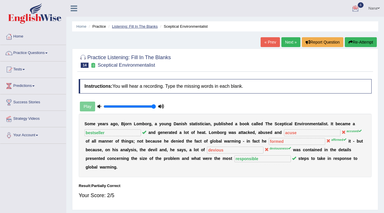
click at [154, 27] on link "Listening: Fill In The Blanks" at bounding box center [135, 26] width 46 height 4
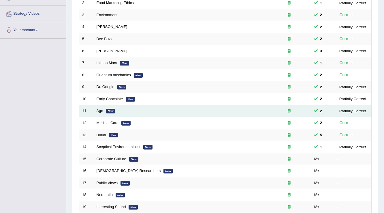
scroll to position [115, 0]
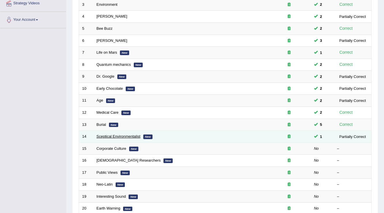
click at [103, 137] on link "Sceptical Environmentalist" at bounding box center [119, 136] width 44 height 4
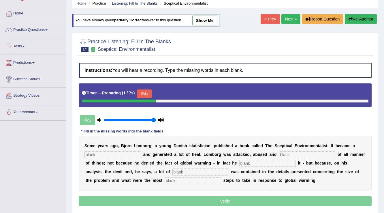
click at [111, 152] on input "text" at bounding box center [113, 154] width 57 height 7
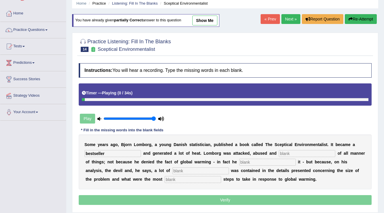
type input "bestseller"
type input "accused"
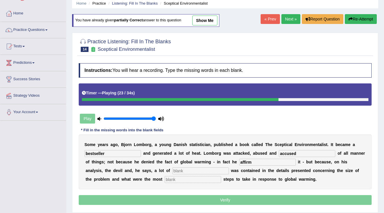
type input "affirm"
type input "deviousness"
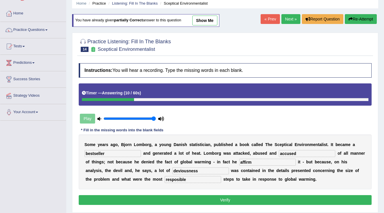
type input "resposible"
click at [169, 205] on div "Instructions: You will hear a recording. Type the missing words in each blank. …" at bounding box center [225, 134] width 296 height 149
click at [168, 194] on div "Instructions: You will hear a recording. Type the missing words in each blank. …" at bounding box center [225, 134] width 296 height 149
click at [170, 198] on button "Verify" at bounding box center [225, 200] width 293 height 10
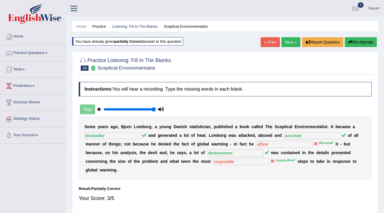
click at [371, 5] on link "Nana" at bounding box center [374, 7] width 20 height 15
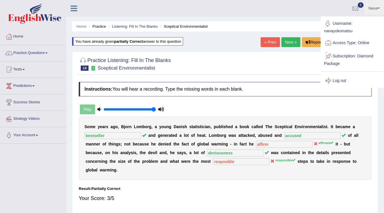
click at [336, 77] on link "Log out" at bounding box center [352, 80] width 62 height 13
